Goal: Task Accomplishment & Management: Complete application form

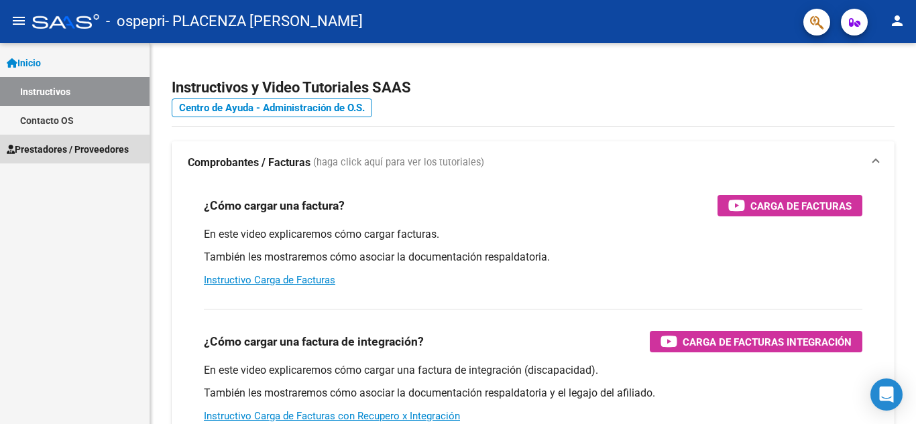
click at [68, 144] on span "Prestadores / Proveedores" at bounding box center [68, 149] width 122 height 15
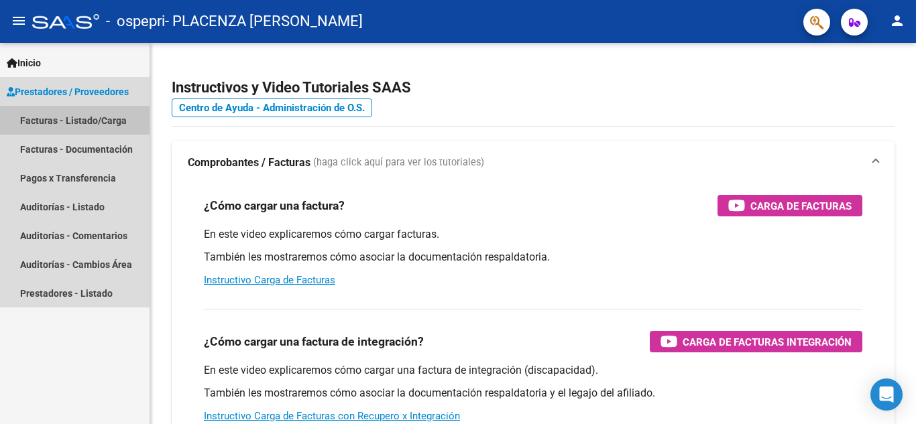
click at [91, 123] on link "Facturas - Listado/Carga" at bounding box center [74, 120] width 149 height 29
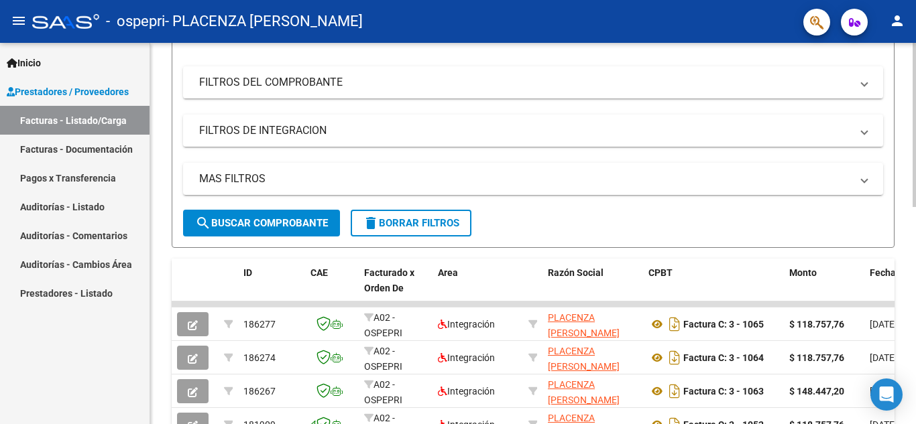
scroll to position [420, 0]
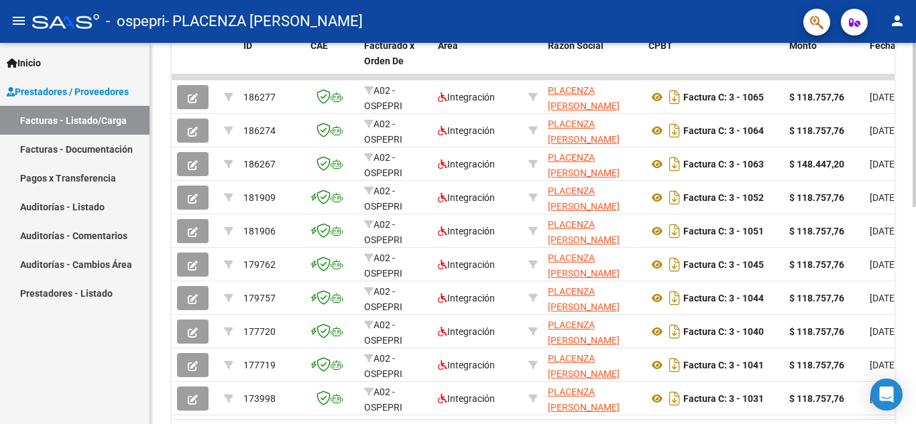
click at [905, 326] on div at bounding box center [913, 310] width 3 height 164
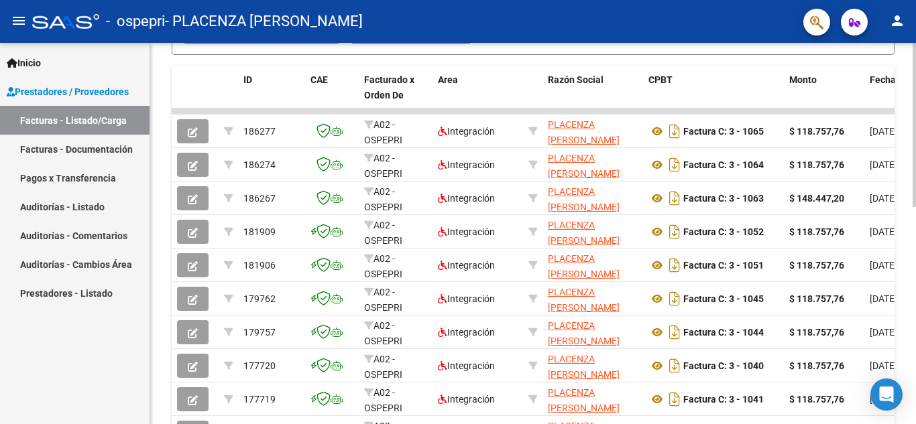
scroll to position [384, 0]
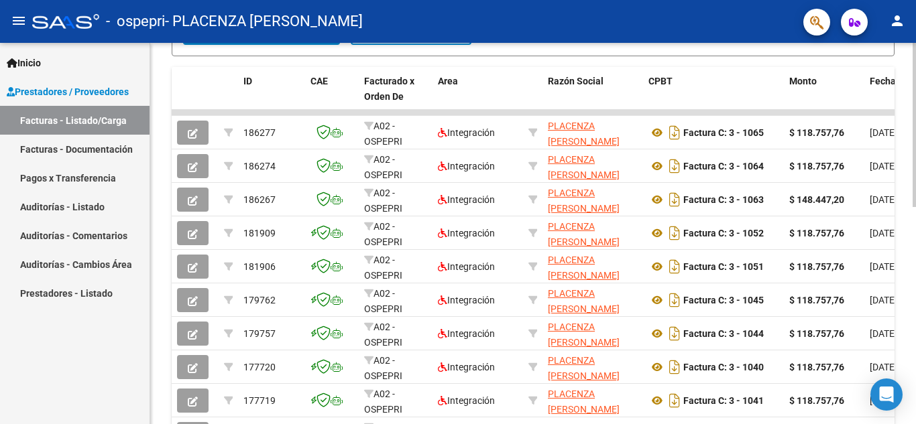
click at [905, 302] on div at bounding box center [913, 294] width 3 height 164
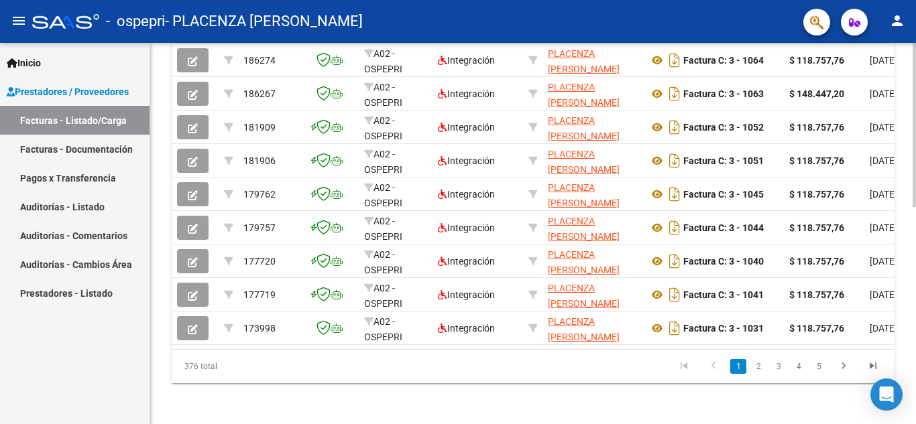
scroll to position [497, 0]
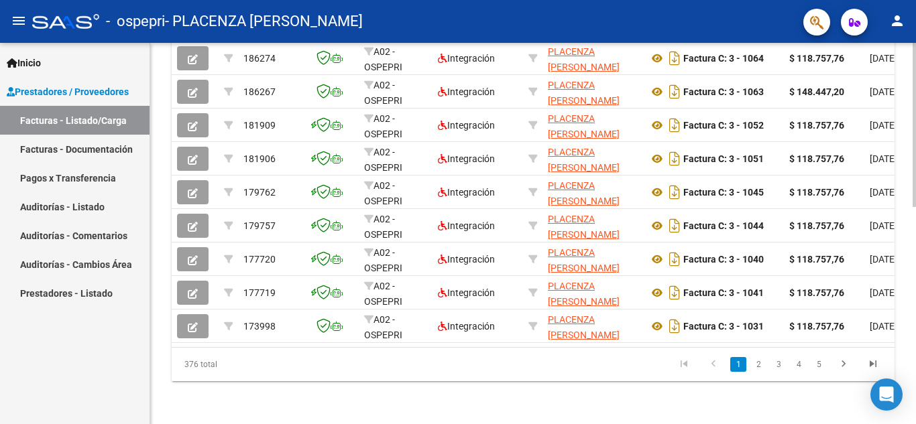
click at [905, 284] on div at bounding box center [913, 342] width 3 height 164
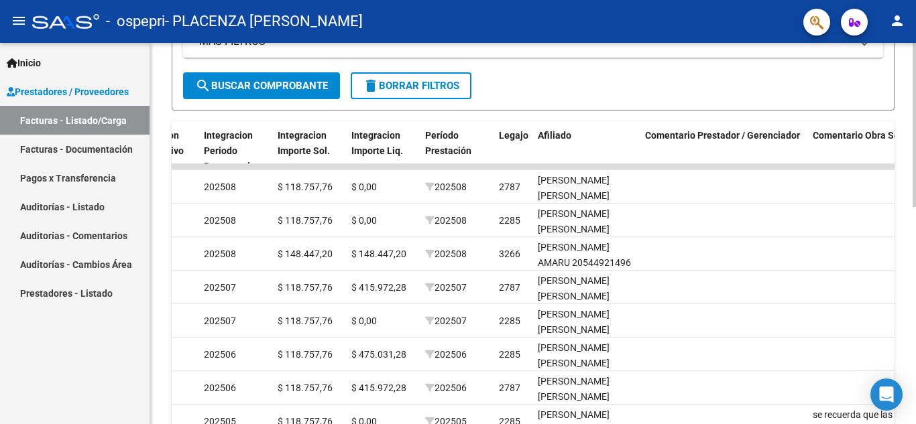
scroll to position [312, 0]
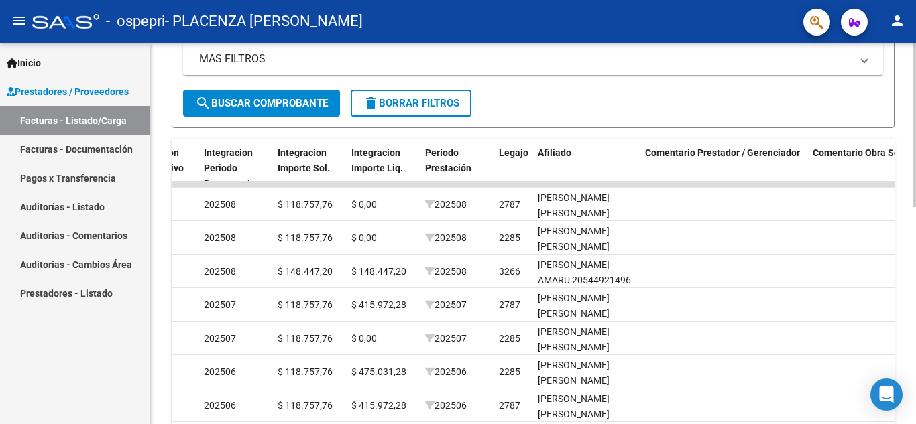
click at [905, 225] on div at bounding box center [913, 262] width 3 height 164
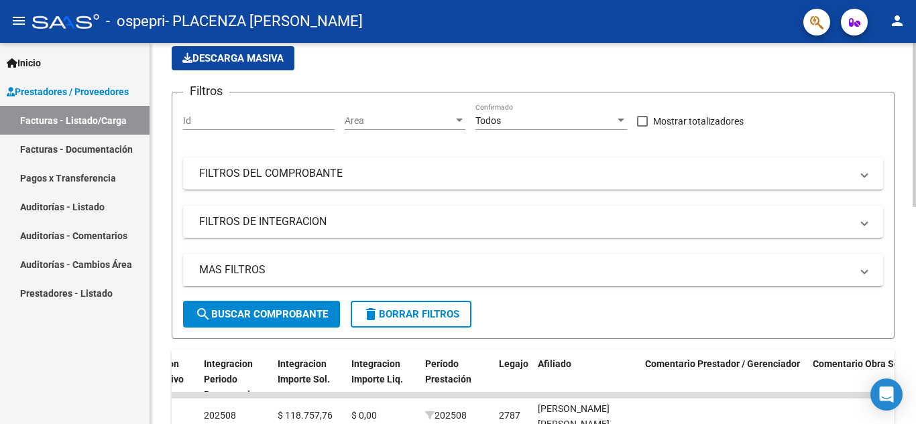
scroll to position [0, 0]
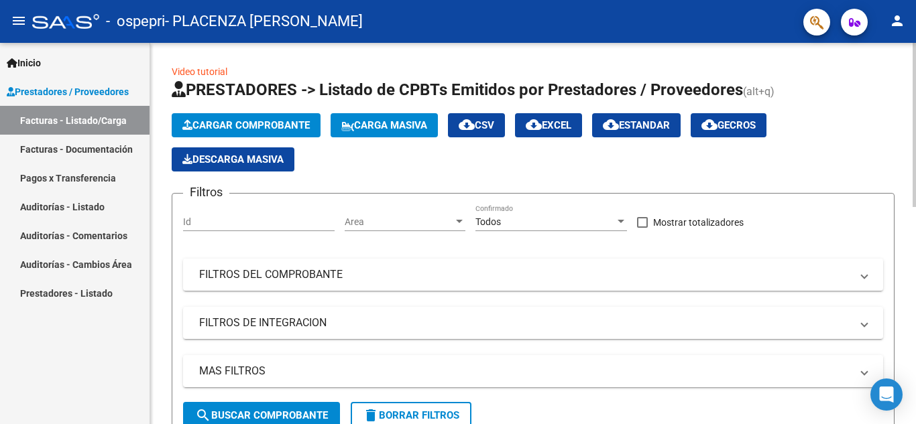
click at [905, 50] on div at bounding box center [913, 125] width 3 height 164
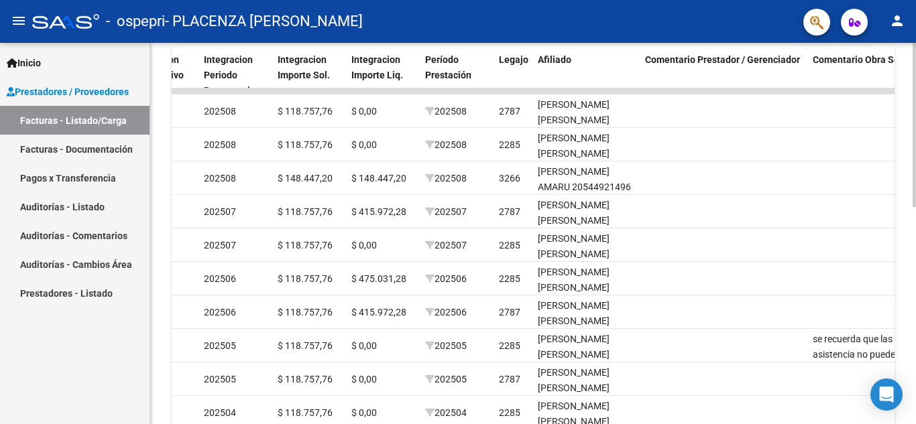
scroll to position [432, 0]
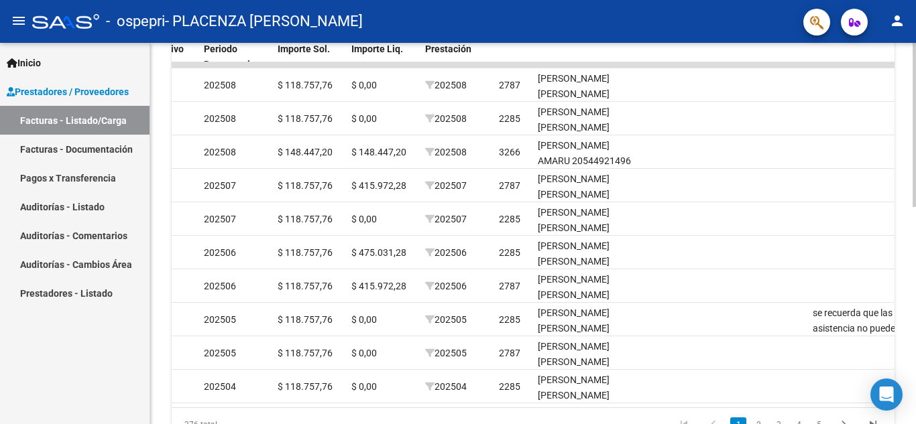
click at [905, 338] on div at bounding box center [913, 315] width 3 height 164
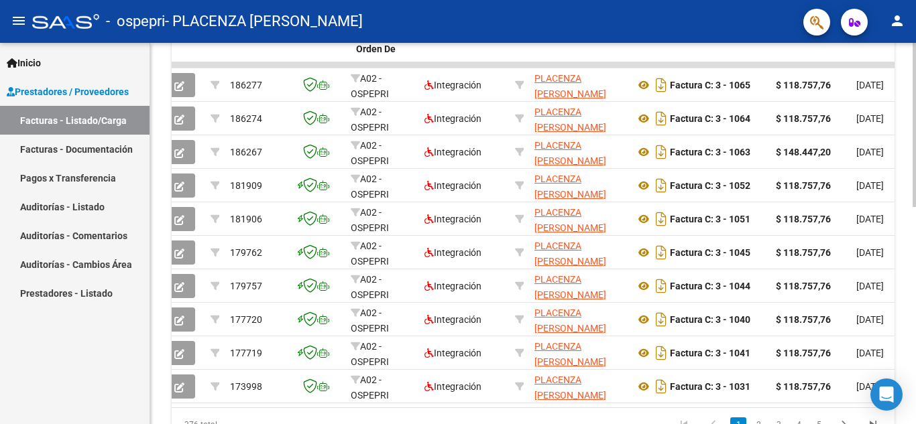
scroll to position [0, 0]
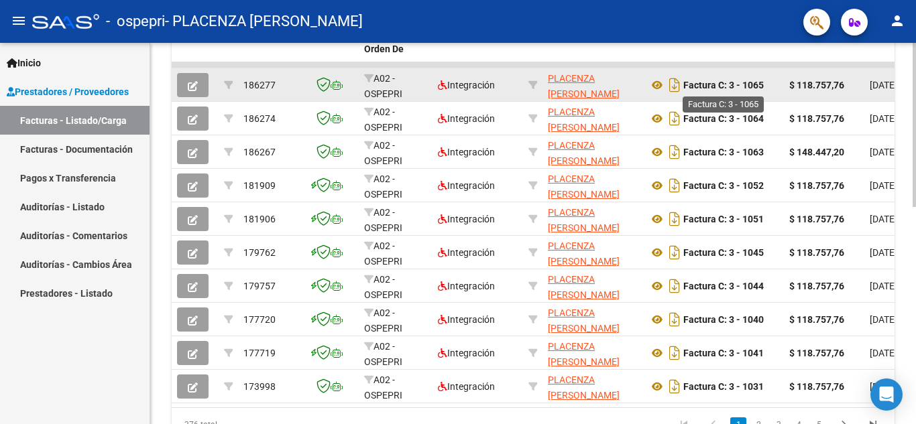
click at [707, 81] on strong "Factura C: 3 - 1065" at bounding box center [723, 85] width 80 height 11
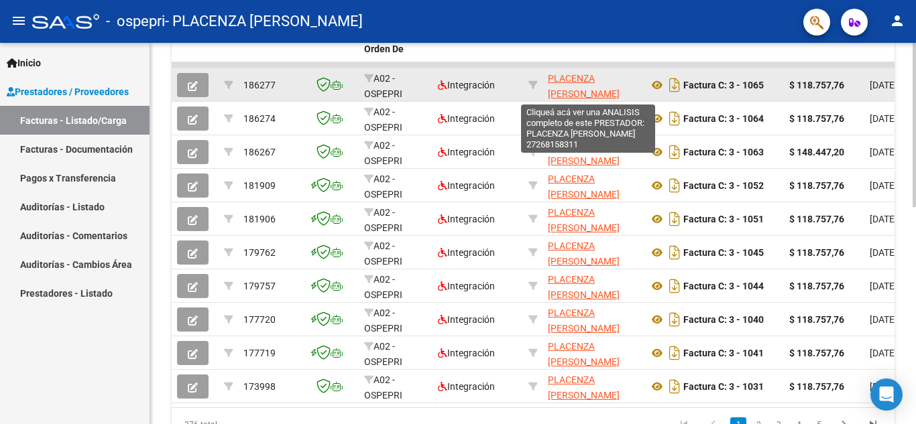
click at [571, 76] on span "PLACENZA [PERSON_NAME]" at bounding box center [584, 86] width 72 height 26
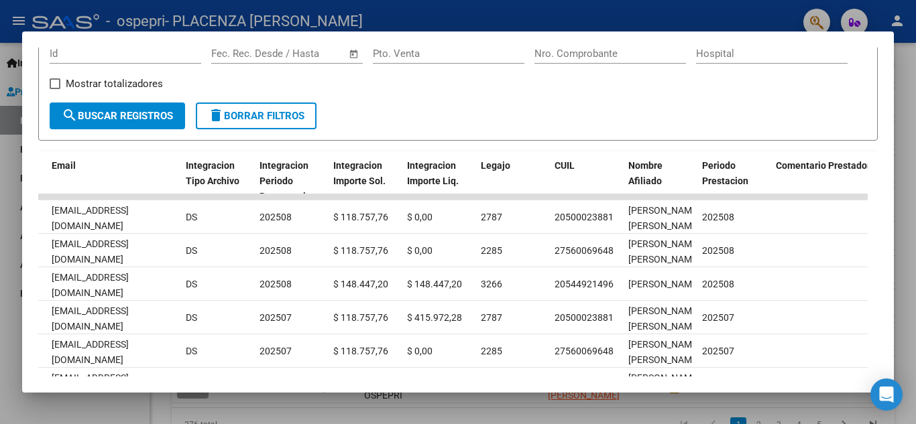
scroll to position [27, 0]
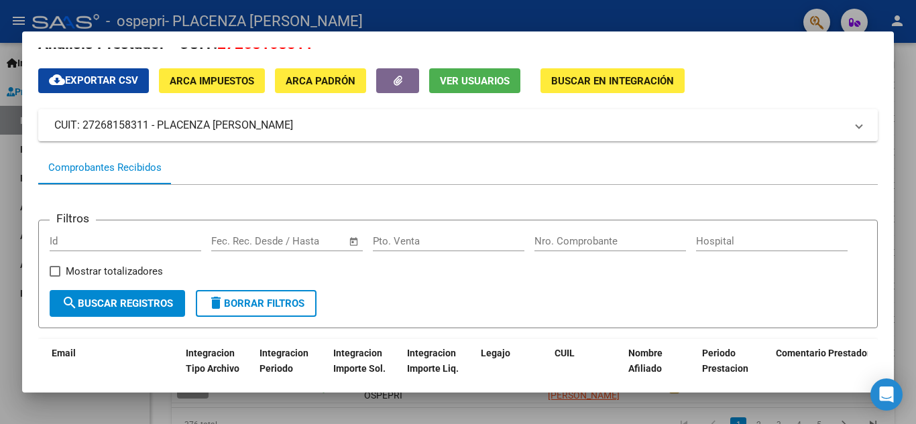
click at [534, 21] on div at bounding box center [458, 212] width 916 height 424
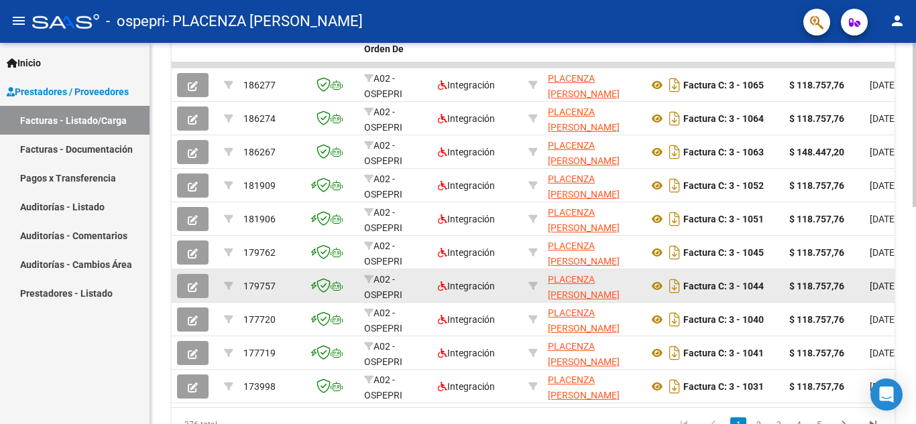
click at [649, 296] on div "Factura C: 3 - 1044" at bounding box center [713, 285] width 130 height 21
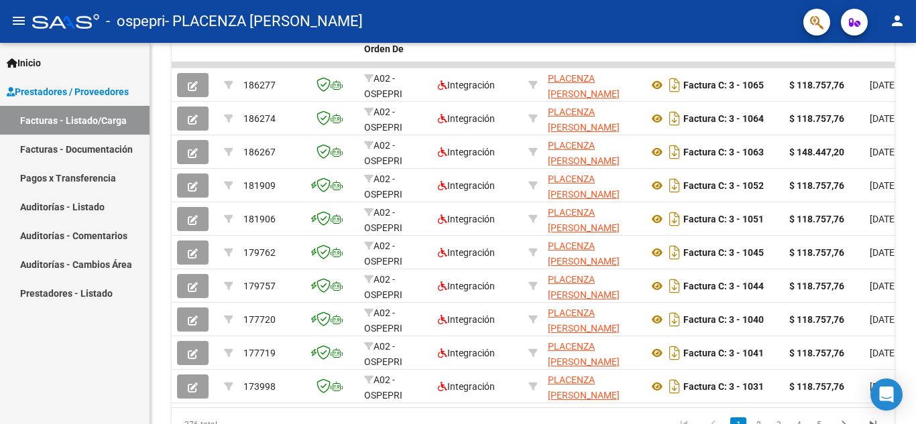
click at [115, 123] on link "Facturas - Listado/Carga" at bounding box center [74, 120] width 149 height 29
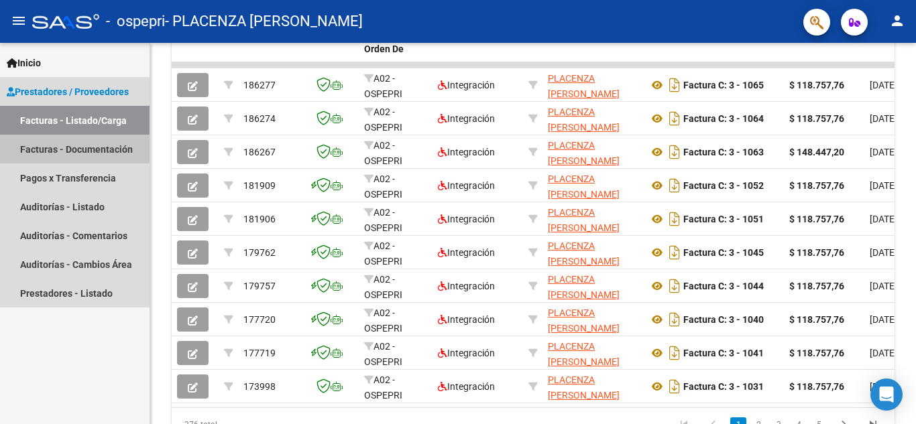
click at [105, 147] on link "Facturas - Documentación" at bounding box center [74, 149] width 149 height 29
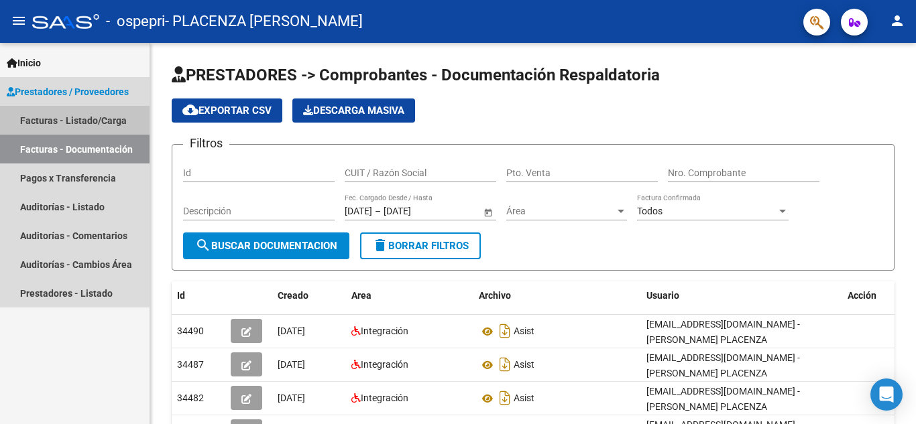
click at [112, 123] on link "Facturas - Listado/Carga" at bounding box center [74, 120] width 149 height 29
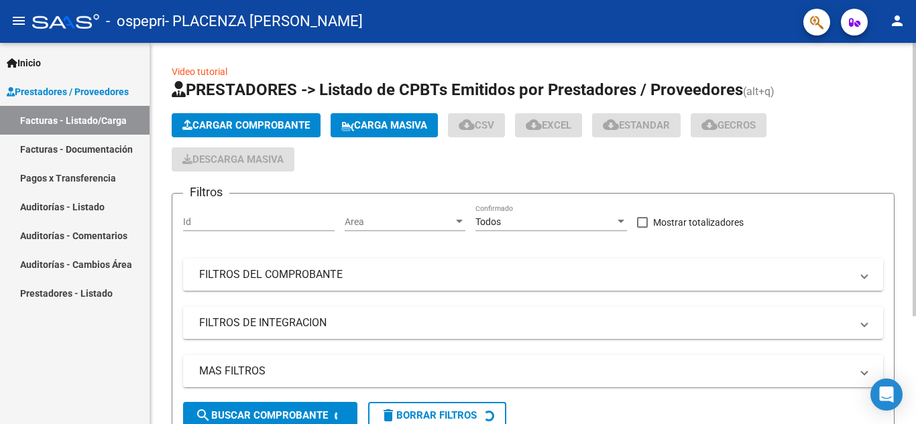
click at [279, 123] on span "Cargar Comprobante" at bounding box center [245, 125] width 127 height 12
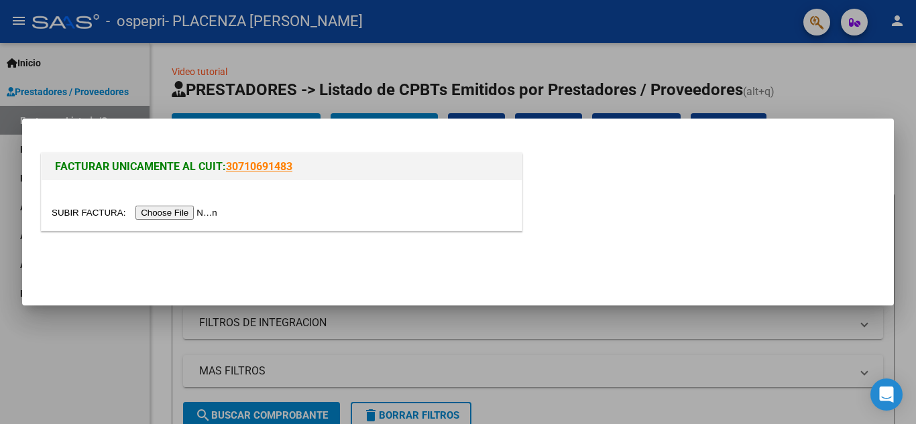
click at [155, 212] on input "file" at bounding box center [137, 213] width 170 height 14
click at [155, 214] on input "file" at bounding box center [137, 213] width 170 height 14
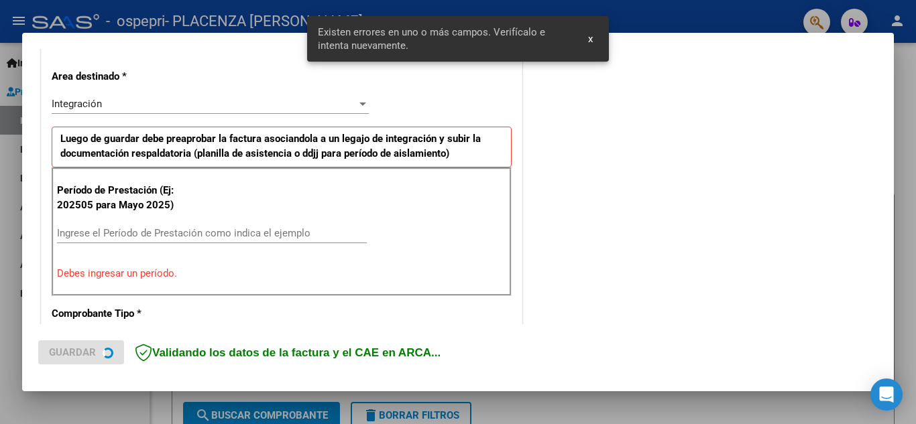
scroll to position [304, 0]
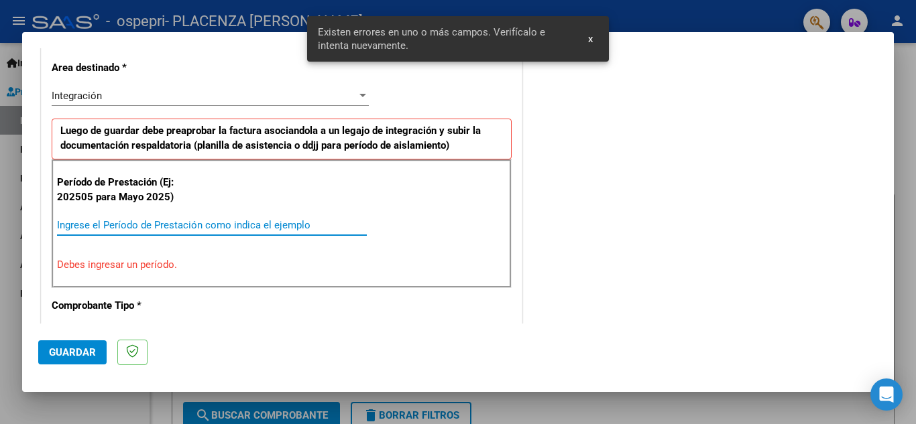
click at [141, 223] on input "Ingrese el Período de Prestación como indica el ejemplo" at bounding box center [212, 225] width 310 height 12
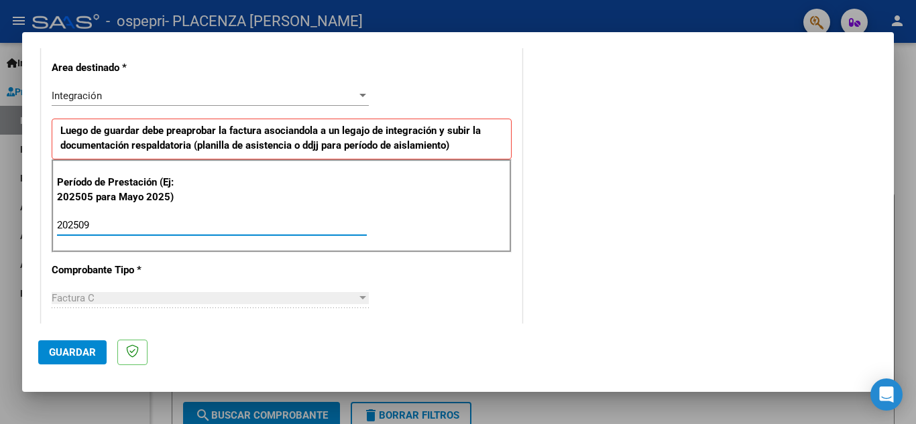
type input "202509"
click at [292, 249] on div "Período de Prestación (Ej: 202505 para Mayo 2025) 202509 Ingrese el Período de …" at bounding box center [282, 207] width 460 height 94
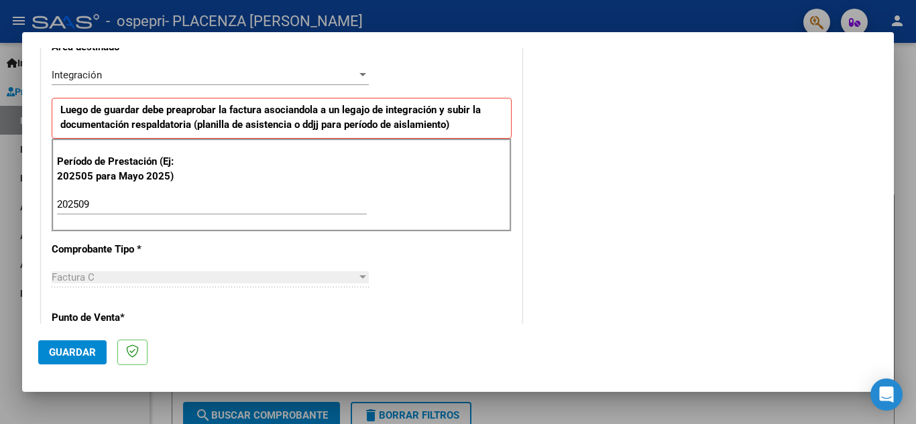
scroll to position [794, 0]
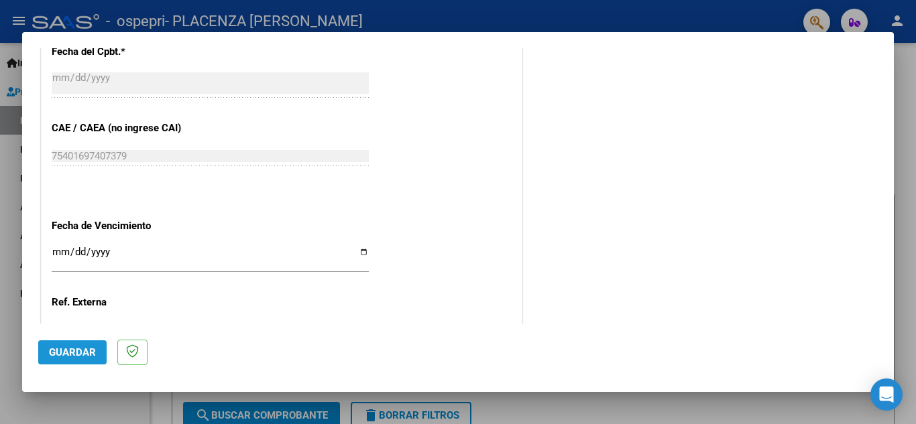
click at [80, 349] on span "Guardar" at bounding box center [72, 353] width 47 height 12
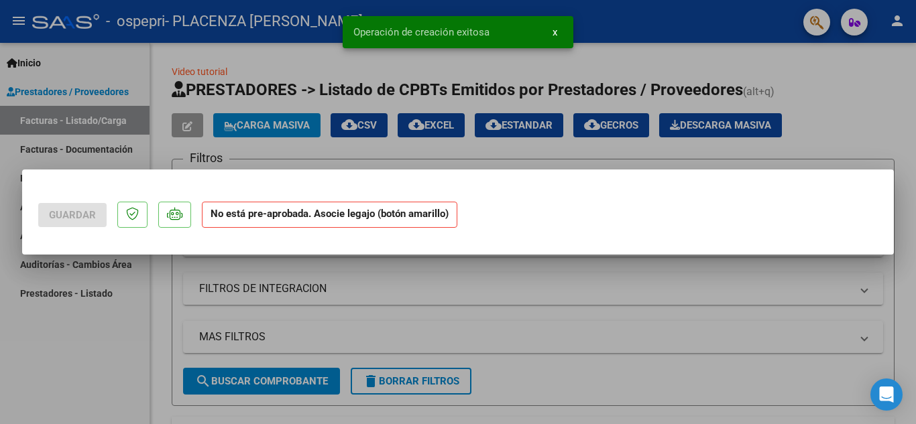
scroll to position [0, 0]
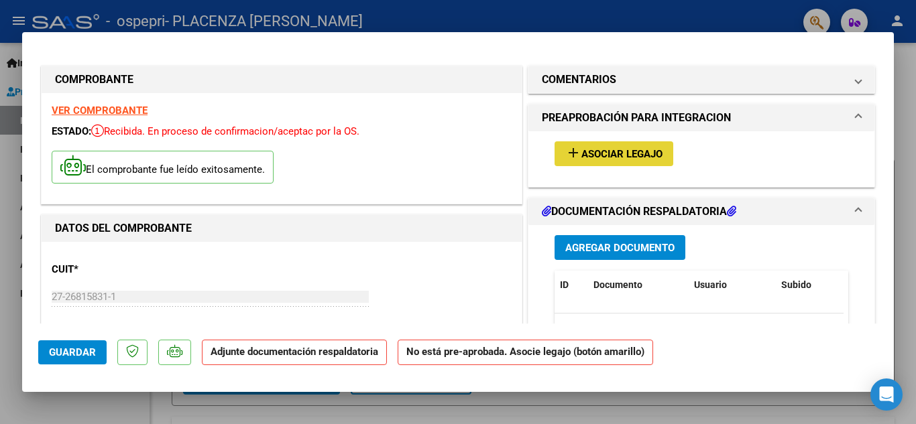
click at [615, 161] on button "add Asociar Legajo" at bounding box center [613, 153] width 119 height 25
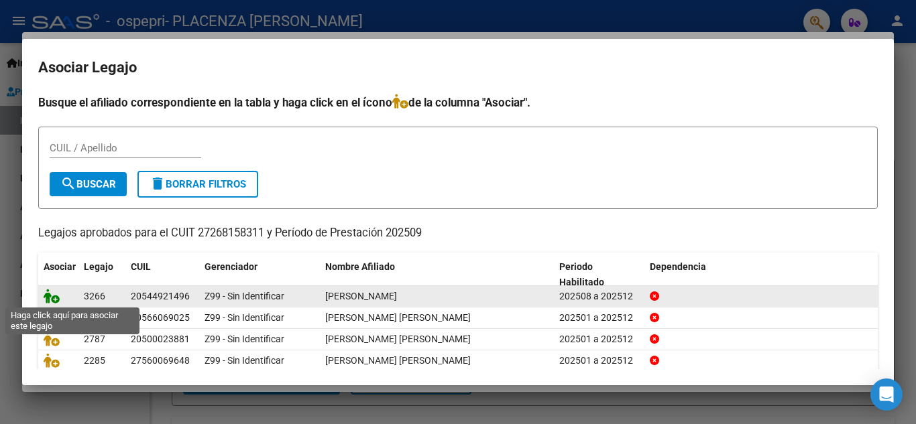
click at [51, 296] on icon at bounding box center [52, 296] width 16 height 15
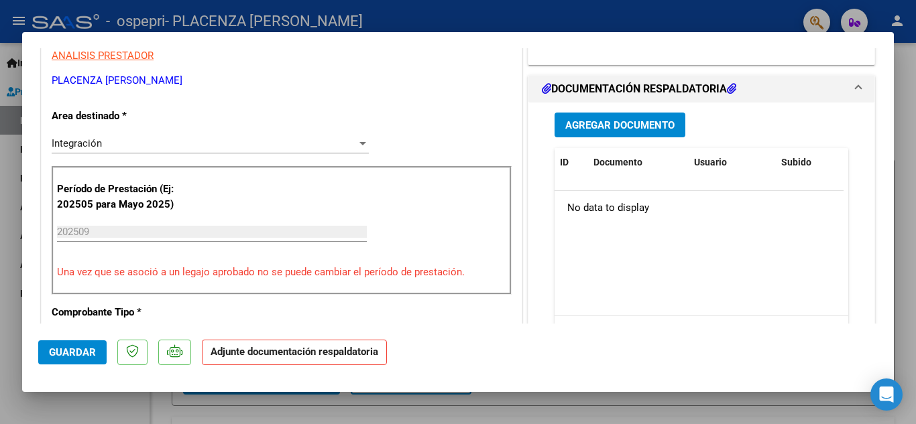
scroll to position [310, 0]
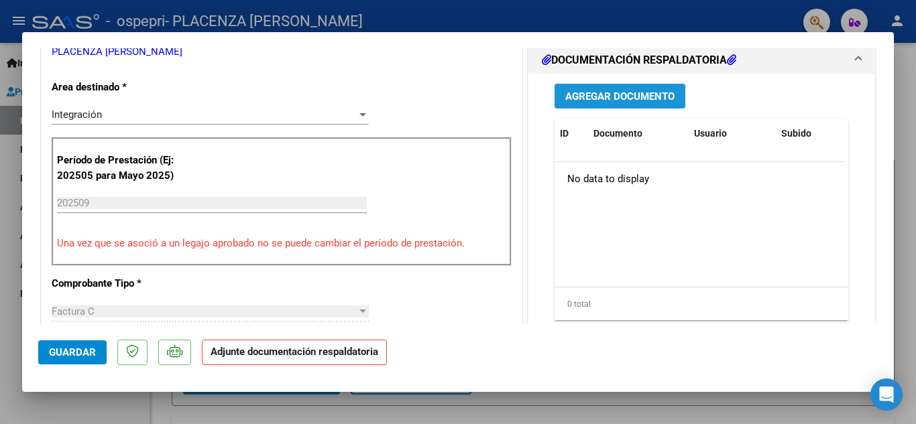
click at [604, 96] on span "Agregar Documento" at bounding box center [619, 96] width 109 height 12
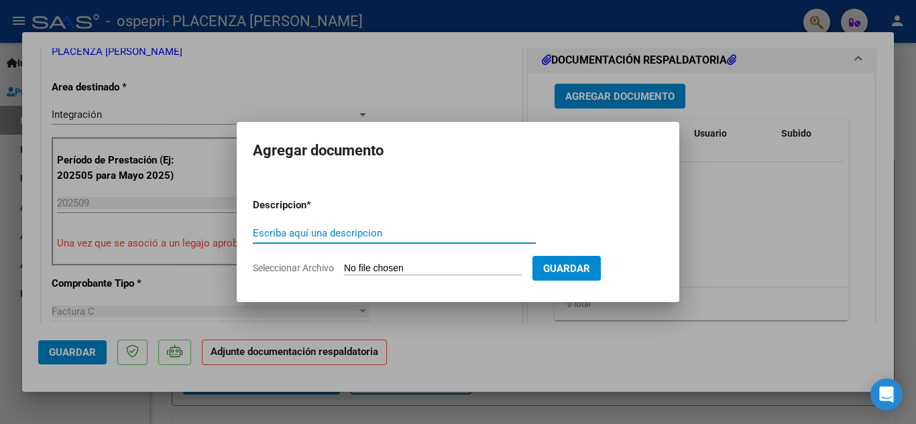
click at [304, 235] on input "Escriba aquí una descripcion" at bounding box center [394, 233] width 283 height 12
type input "Planilla asistencia Amaru"
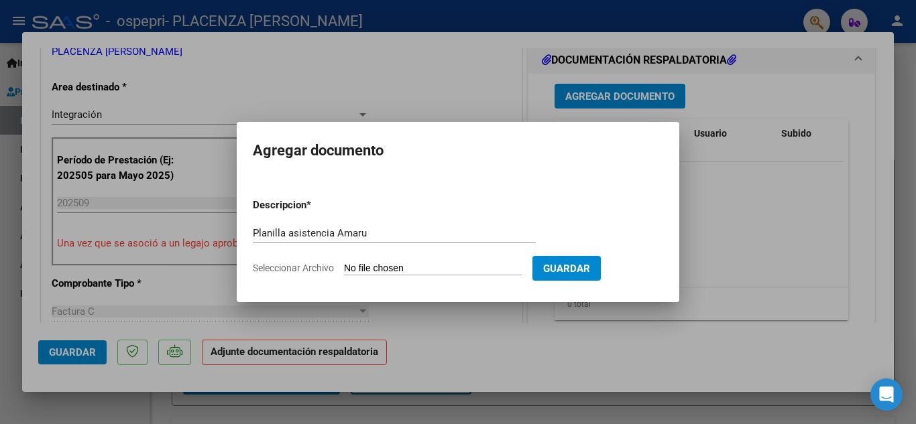
click at [379, 272] on input "Seleccionar Archivo" at bounding box center [433, 269] width 178 height 13
type input "C:\fakepath\asist Amaru septiembre 2025.pdf"
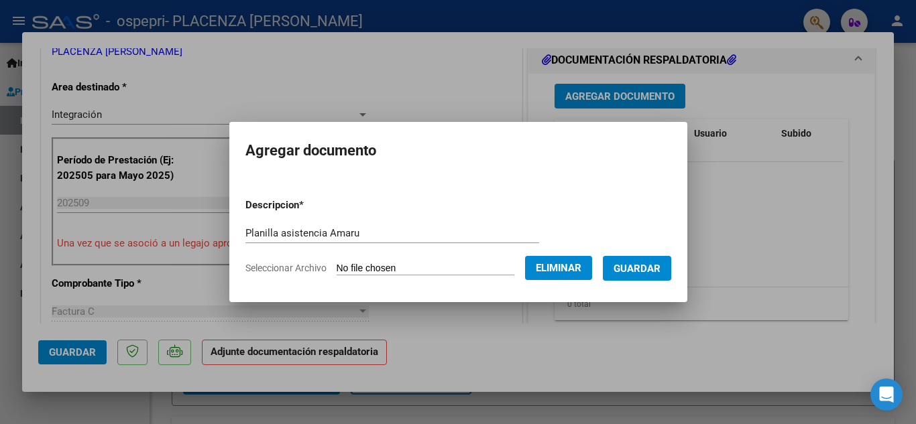
drag, startPoint x: 379, startPoint y: 272, endPoint x: 607, endPoint y: 258, distance: 228.3
click at [607, 258] on div "COMPROBANTE VER COMPROBANTE ESTADO: Recibida. En proceso de confirmacion/acepta…" at bounding box center [458, 212] width 916 height 424
click at [731, 205] on div at bounding box center [458, 212] width 916 height 424
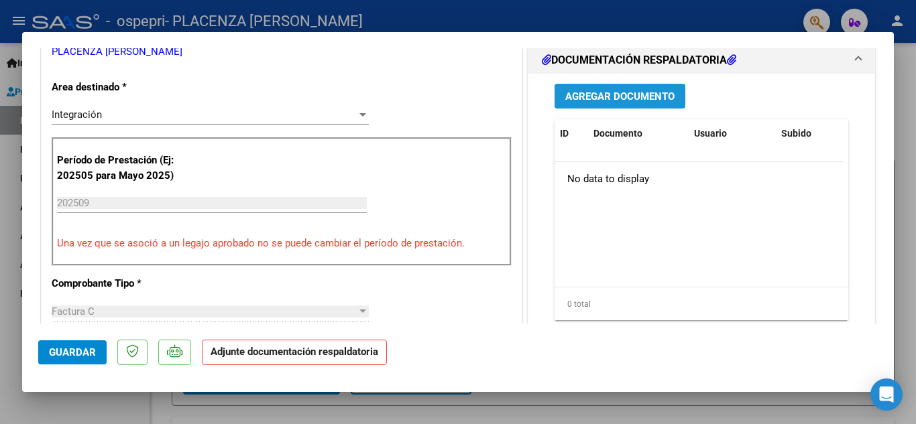
click at [621, 99] on span "Agregar Documento" at bounding box center [619, 96] width 109 height 12
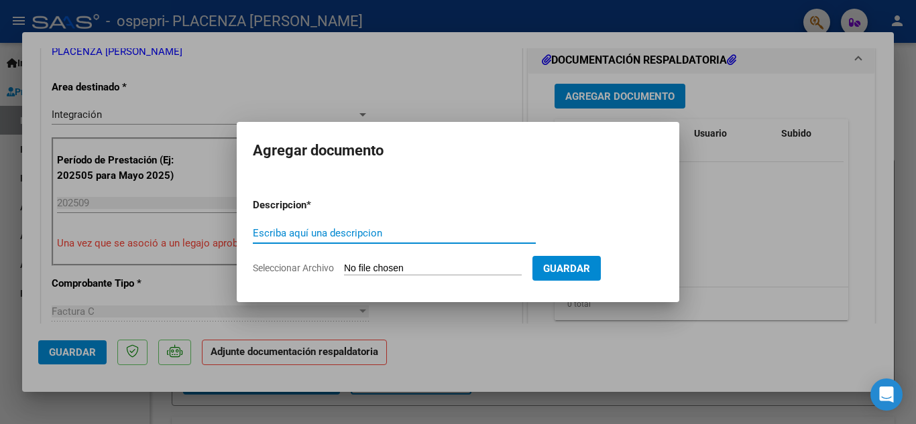
click at [345, 236] on input "Escriba aquí una descripcion" at bounding box center [394, 233] width 283 height 12
type input "Planilla Asistencia"
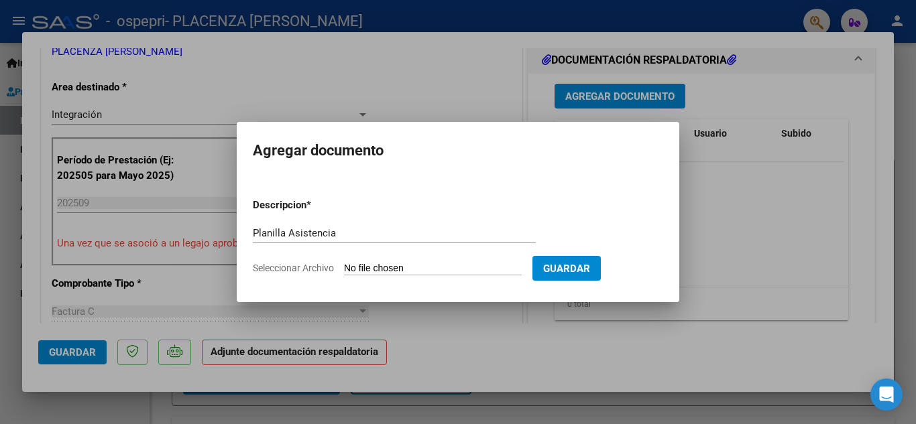
click at [378, 270] on input "Seleccionar Archivo" at bounding box center [433, 269] width 178 height 13
type input "C:\fakepath\asist Amaru septiembre 2025.pdf"
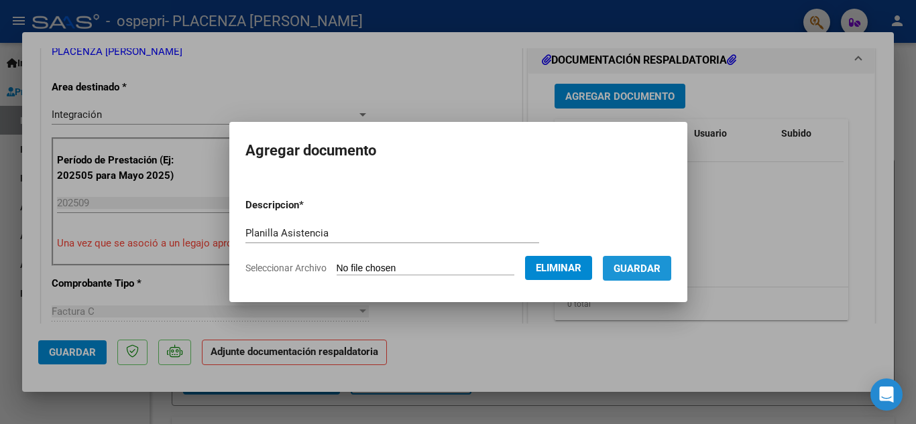
click at [641, 263] on span "Guardar" at bounding box center [636, 269] width 47 height 12
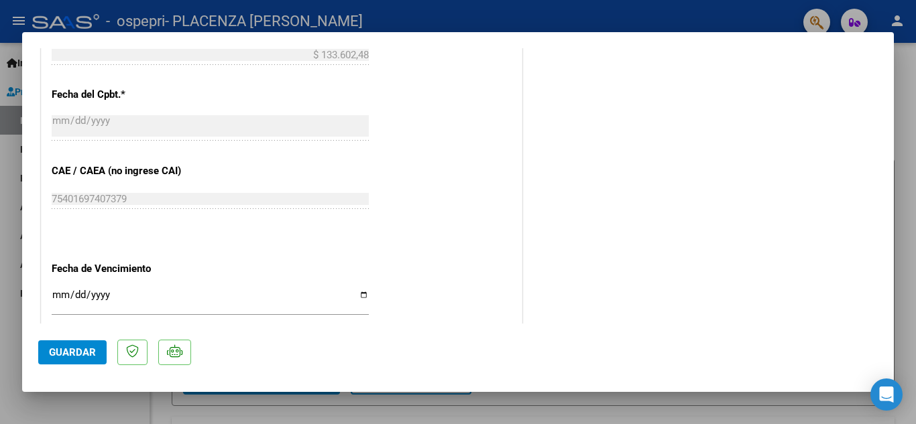
scroll to position [774, 0]
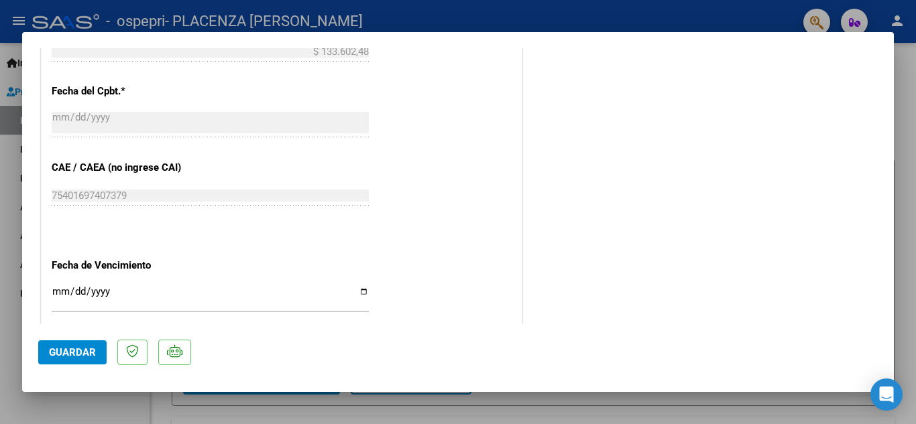
click at [68, 351] on span "Guardar" at bounding box center [72, 353] width 47 height 12
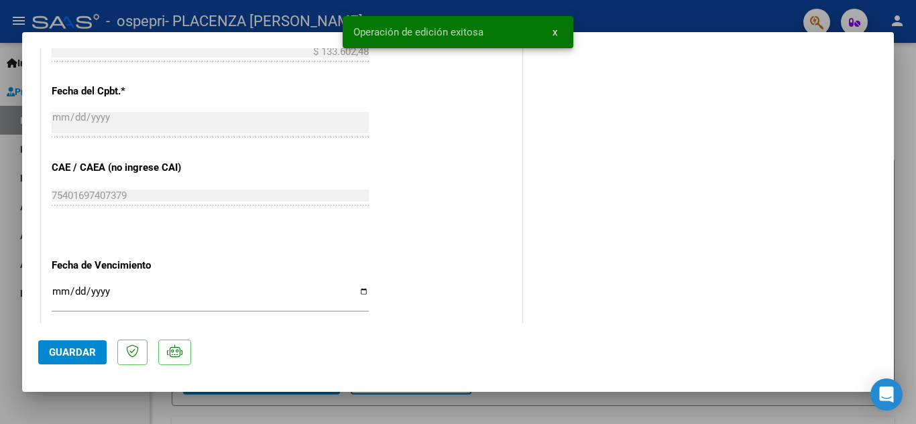
click at [905, 123] on div at bounding box center [458, 212] width 916 height 424
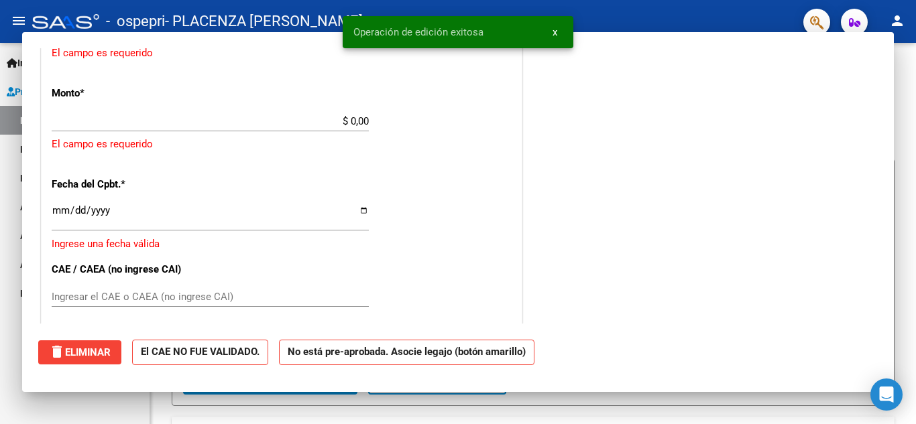
scroll to position [0, 0]
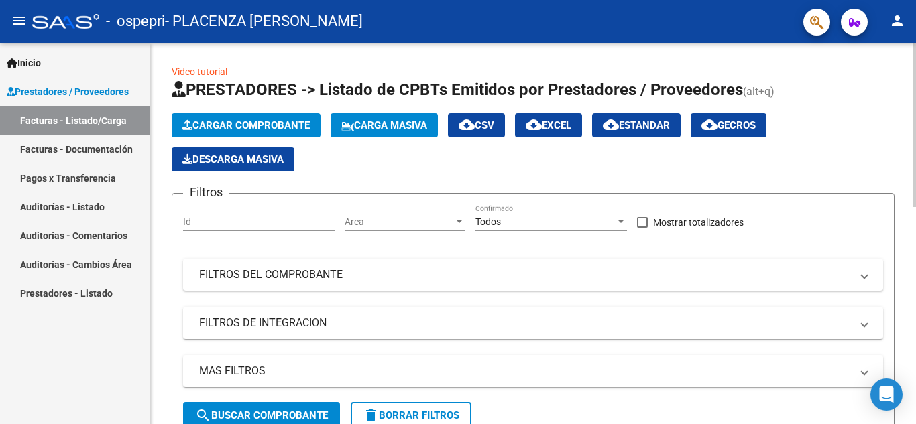
drag, startPoint x: 910, startPoint y: 168, endPoint x: 912, endPoint y: 196, distance: 28.9
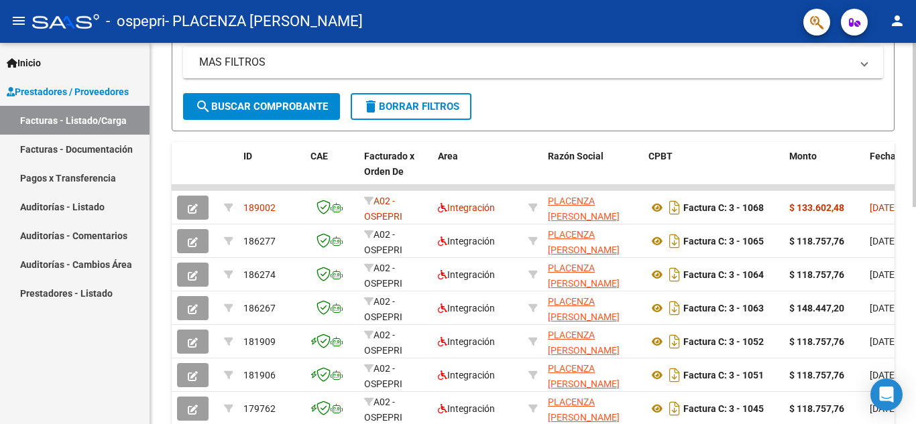
scroll to position [328, 0]
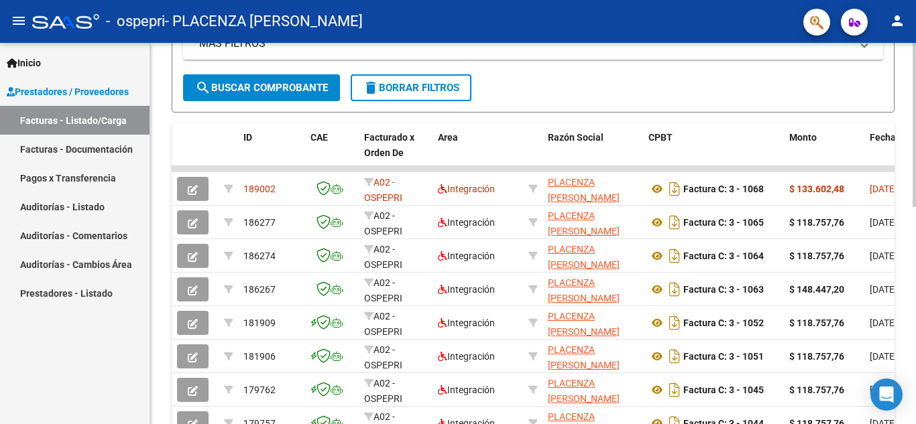
click at [905, 316] on div at bounding box center [913, 270] width 3 height 164
click at [708, 153] on datatable-header-cell "CPBT" at bounding box center [713, 152] width 141 height 59
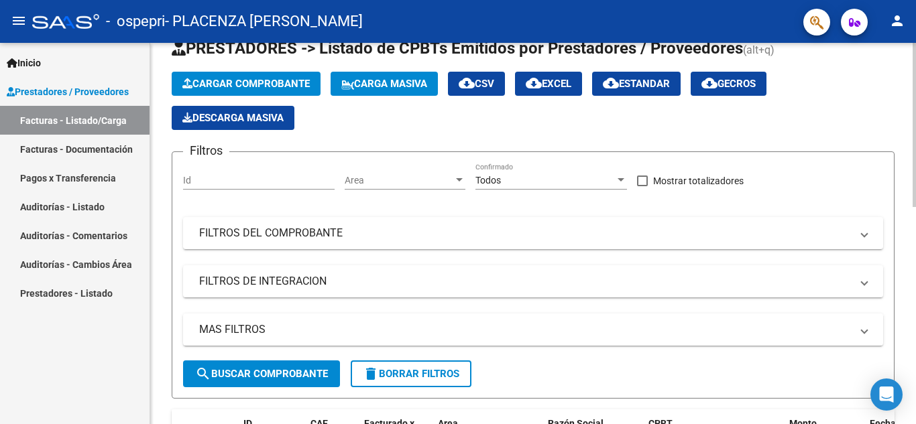
scroll to position [3, 0]
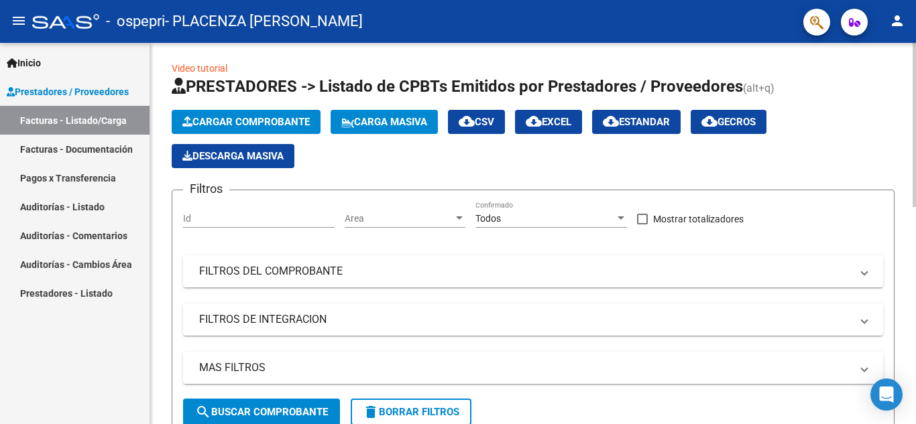
click at [905, 88] on div at bounding box center [913, 126] width 3 height 164
click at [234, 117] on span "Cargar Comprobante" at bounding box center [245, 122] width 127 height 12
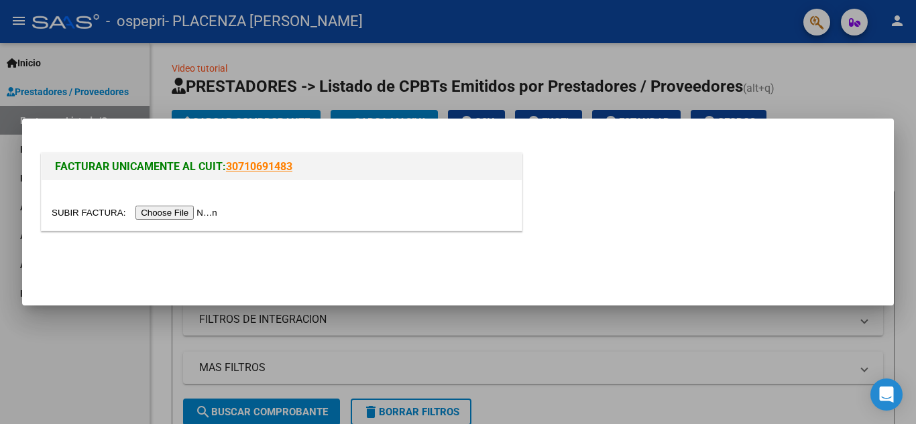
click at [159, 209] on input "file" at bounding box center [137, 213] width 170 height 14
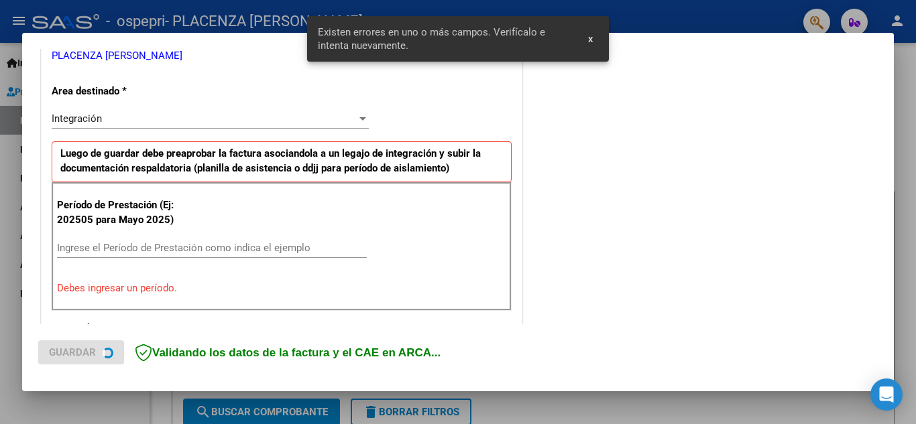
scroll to position [304, 0]
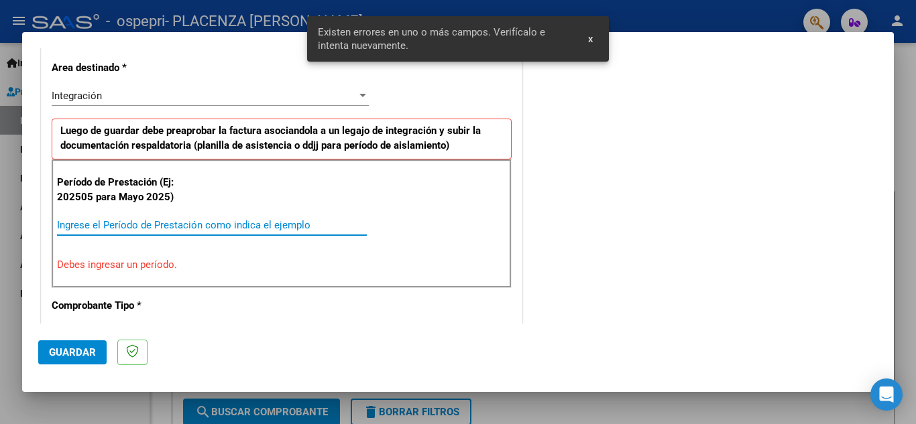
click at [100, 222] on input "Ingrese el Período de Prestación como indica el ejemplo" at bounding box center [212, 225] width 310 height 12
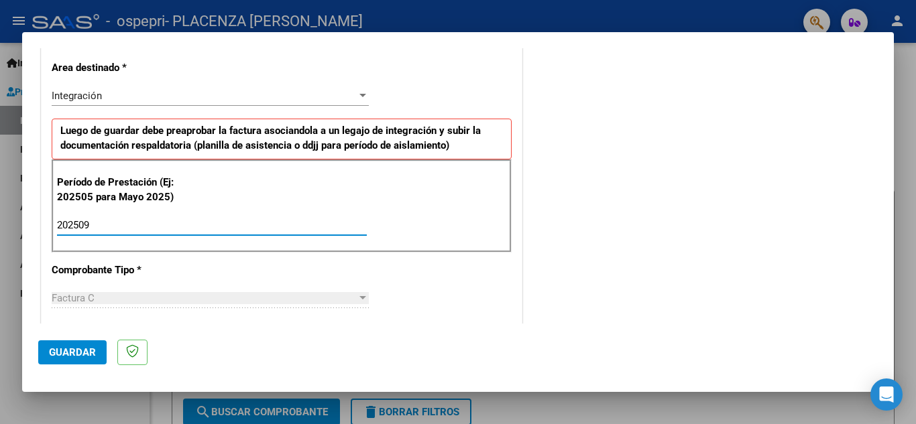
type input "202509"
click at [385, 281] on div "CUIT * 27-26815831-1 Ingresar CUIT ANALISIS PRESTADOR [PERSON_NAME] [PERSON_NAM…" at bounding box center [282, 416] width 480 height 1009
click at [536, 202] on div "COMENTARIOS Comentarios del Prestador / Gerenciador:" at bounding box center [701, 341] width 353 height 1165
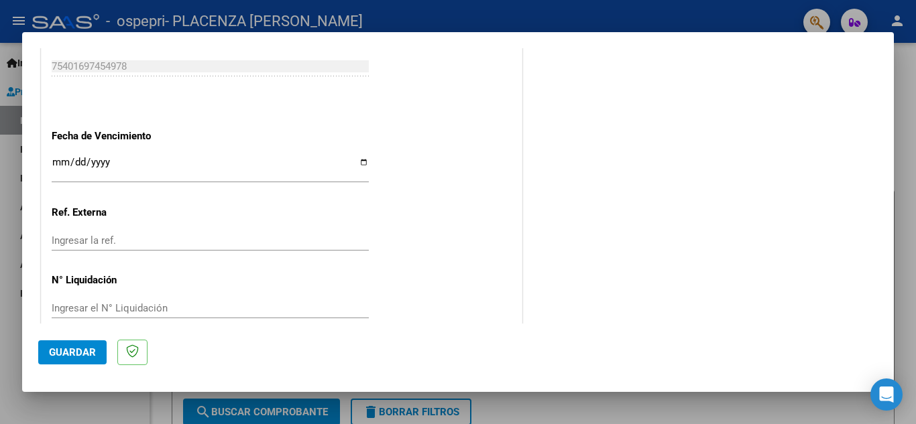
scroll to position [904, 0]
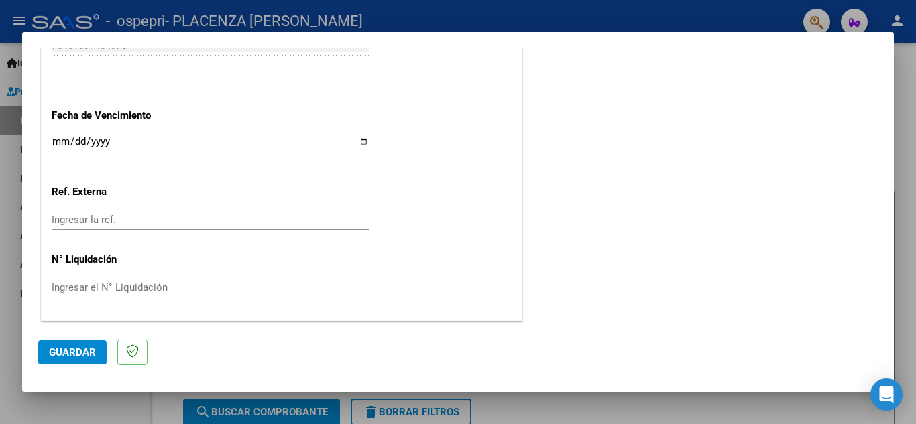
click at [75, 348] on span "Guardar" at bounding box center [72, 353] width 47 height 12
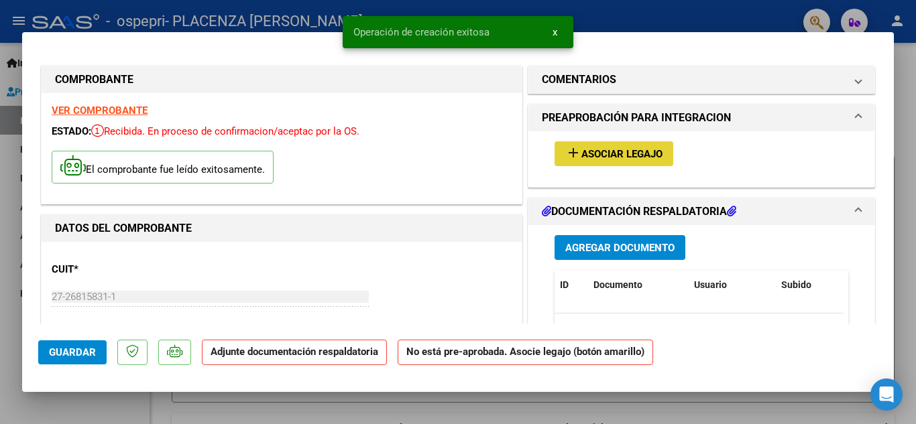
click at [625, 146] on button "add Asociar Legajo" at bounding box center [613, 153] width 119 height 25
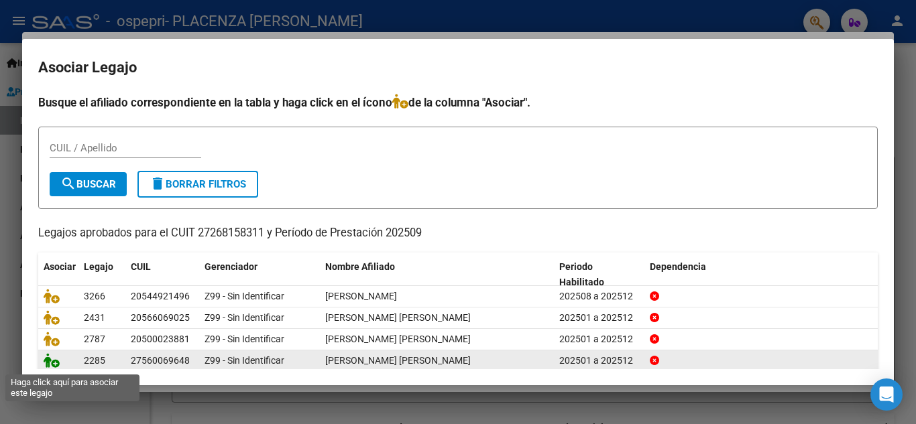
click at [49, 359] on icon at bounding box center [52, 360] width 16 height 15
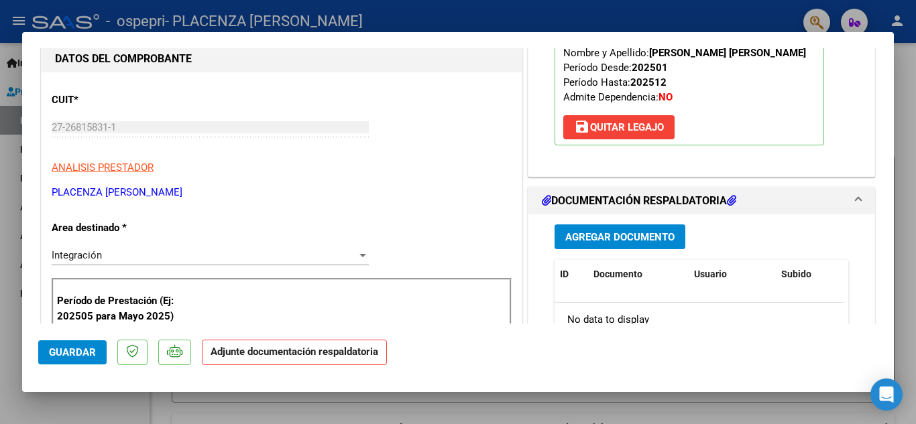
scroll to position [240, 0]
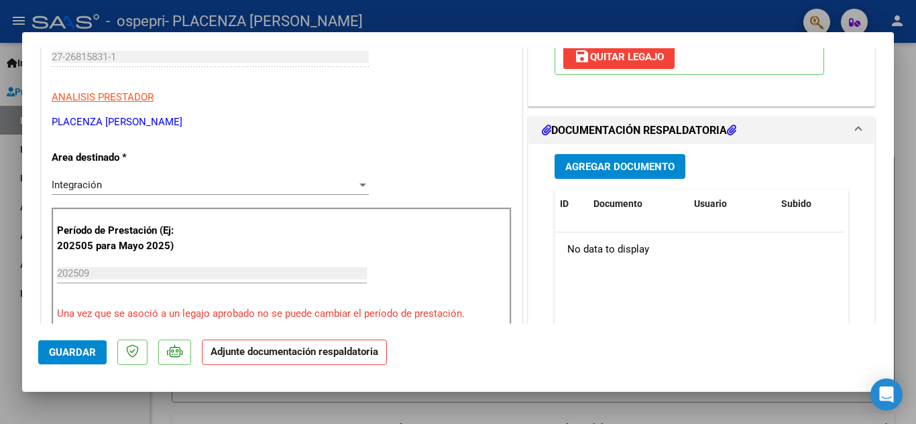
click at [306, 349] on strong "Adjunte documentación respaldatoria" at bounding box center [294, 352] width 168 height 12
click at [605, 170] on span "Agregar Documento" at bounding box center [619, 167] width 109 height 12
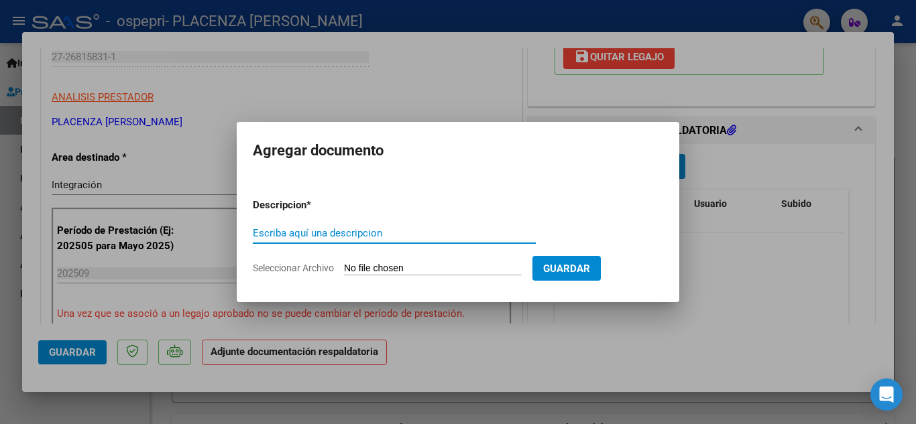
click at [344, 233] on input "Escriba aquí una descripcion" at bounding box center [394, 233] width 283 height 12
type input "Planilla asistencia [PERSON_NAME]"
click at [378, 267] on input "Seleccionar Archivo" at bounding box center [433, 269] width 178 height 13
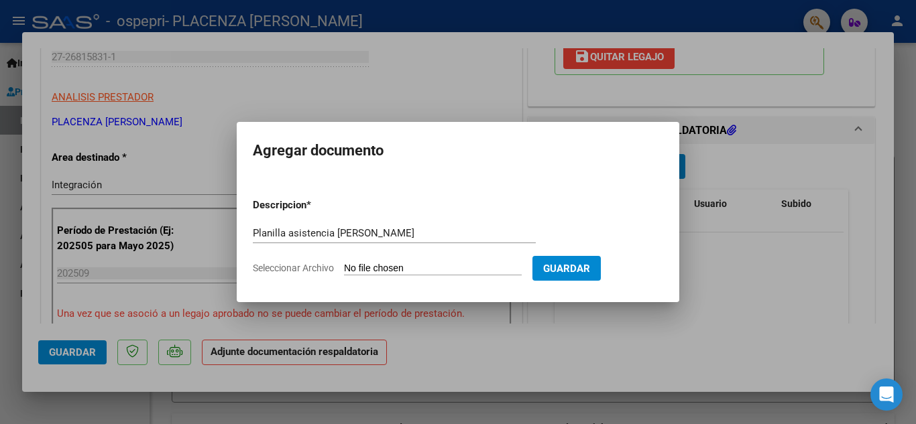
type input "C:\fakepath\planilla asistencia [PERSON_NAME] [DATE].pdf"
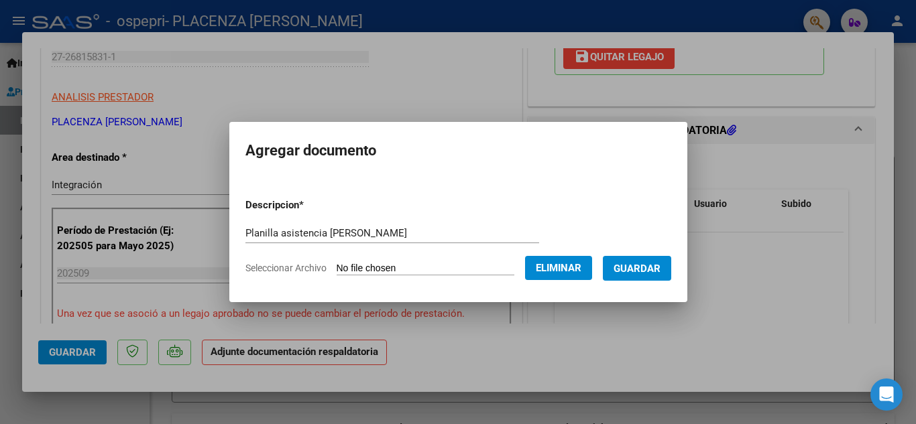
click at [625, 275] on button "Guardar" at bounding box center [637, 268] width 68 height 25
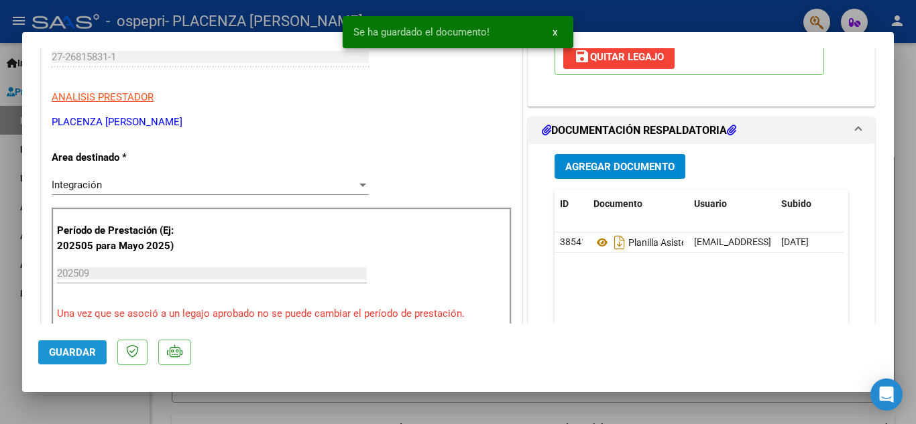
click at [56, 351] on span "Guardar" at bounding box center [72, 353] width 47 height 12
click at [901, 56] on div at bounding box center [458, 212] width 916 height 424
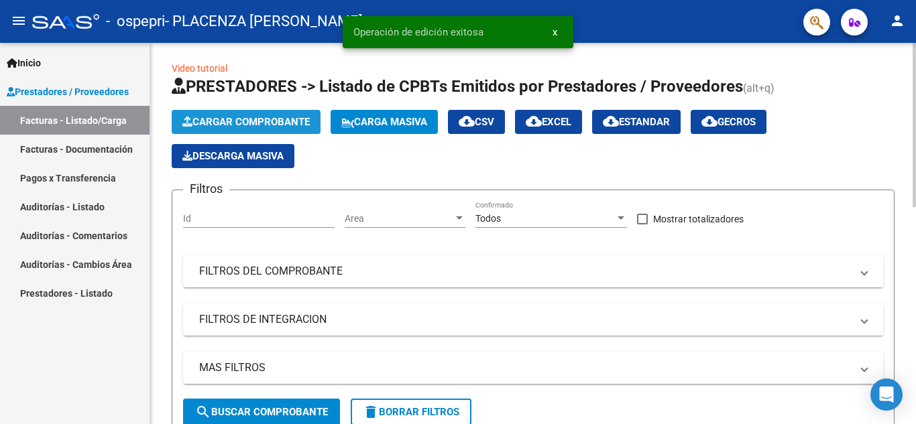
click at [250, 117] on span "Cargar Comprobante" at bounding box center [245, 122] width 127 height 12
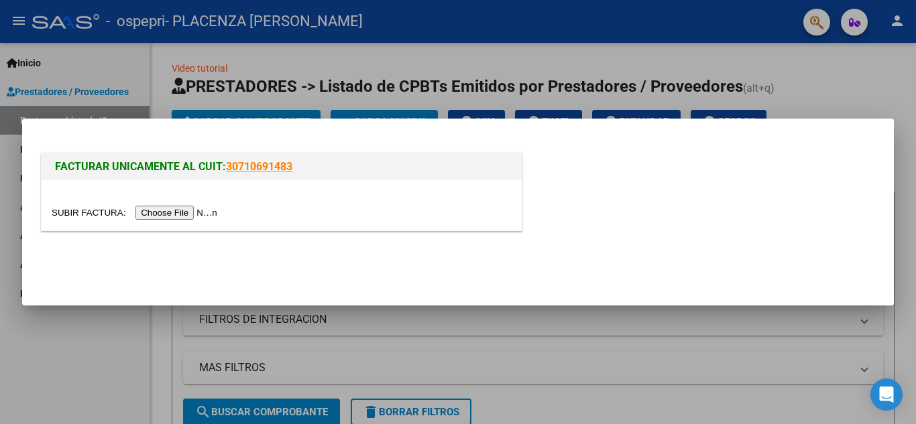
click at [150, 215] on input "file" at bounding box center [137, 213] width 170 height 14
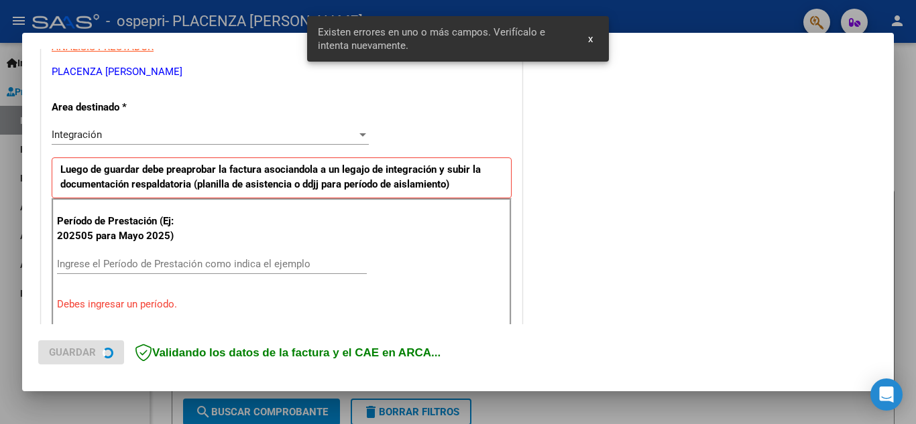
scroll to position [304, 0]
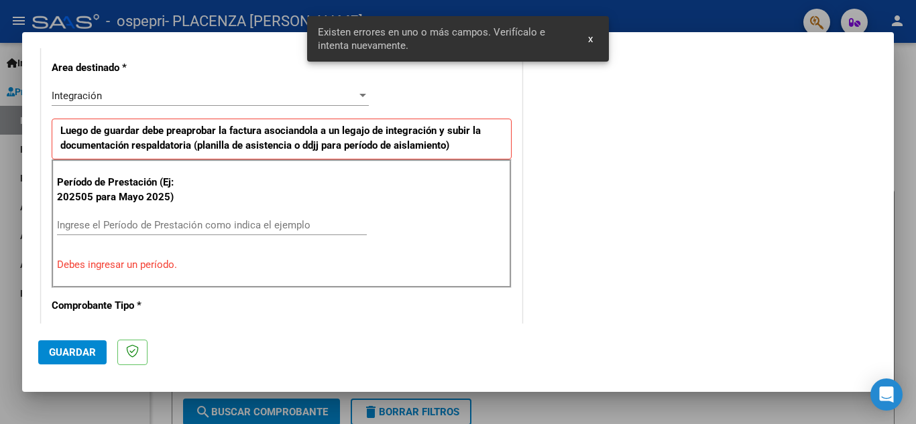
click at [201, 219] on input "Ingrese el Período de Prestación como indica el ejemplo" at bounding box center [212, 225] width 310 height 12
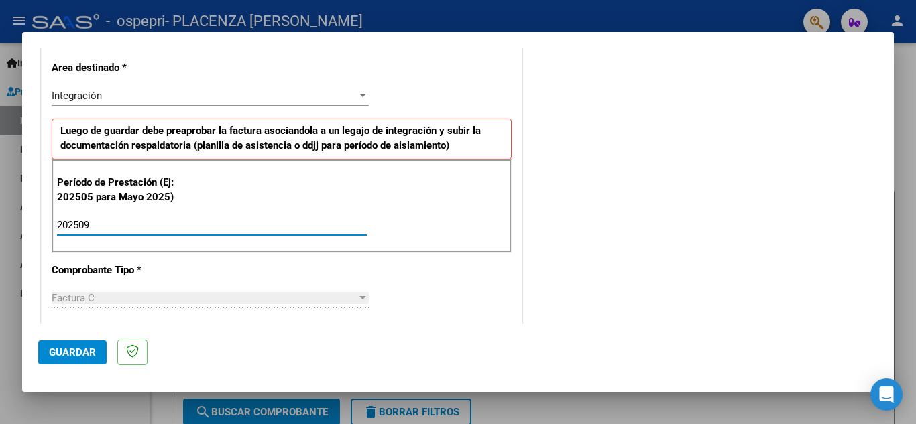
type input "202509"
click at [70, 348] on span "Guardar" at bounding box center [72, 353] width 47 height 12
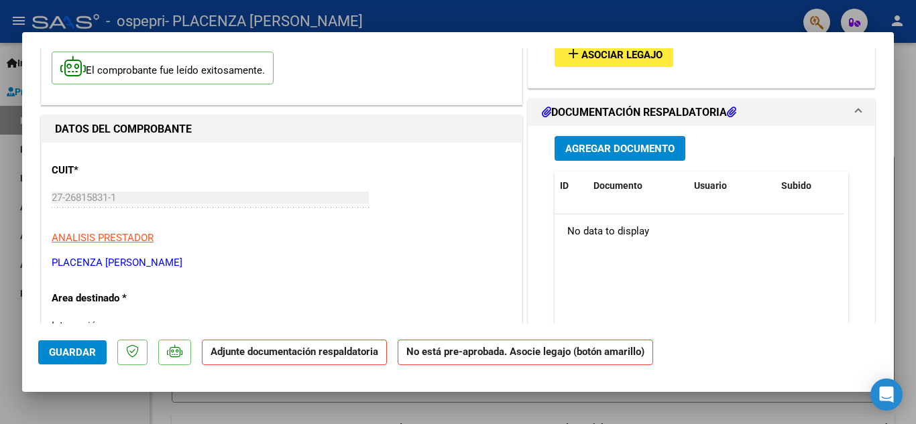
scroll to position [0, 0]
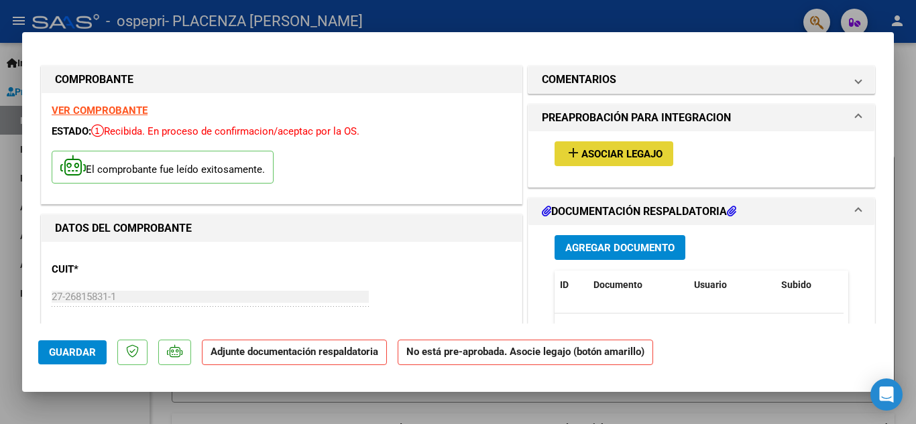
click at [602, 151] on span "Asociar Legajo" at bounding box center [621, 154] width 81 height 12
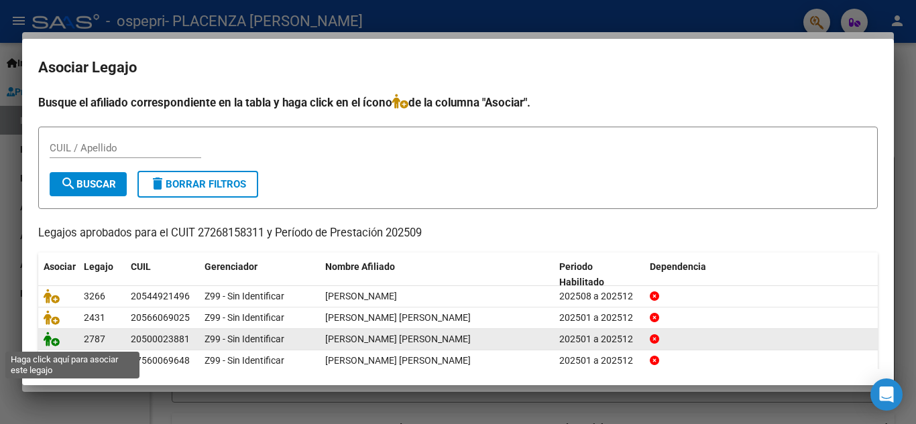
click at [48, 340] on icon at bounding box center [52, 339] width 16 height 15
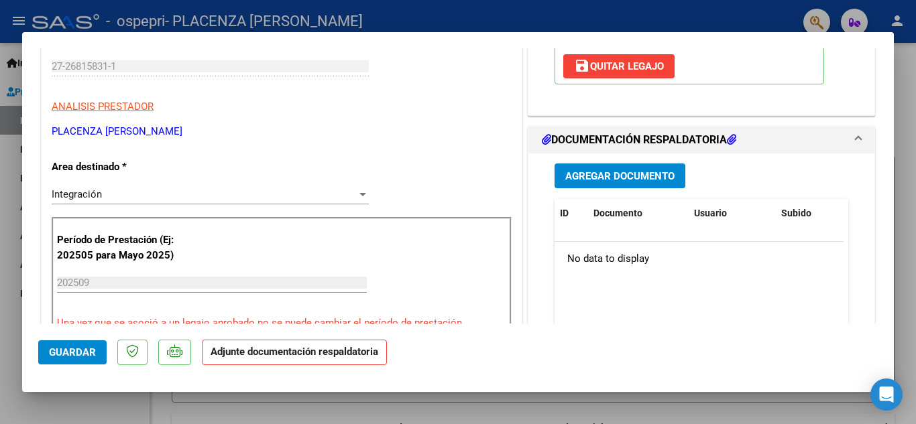
scroll to position [265, 0]
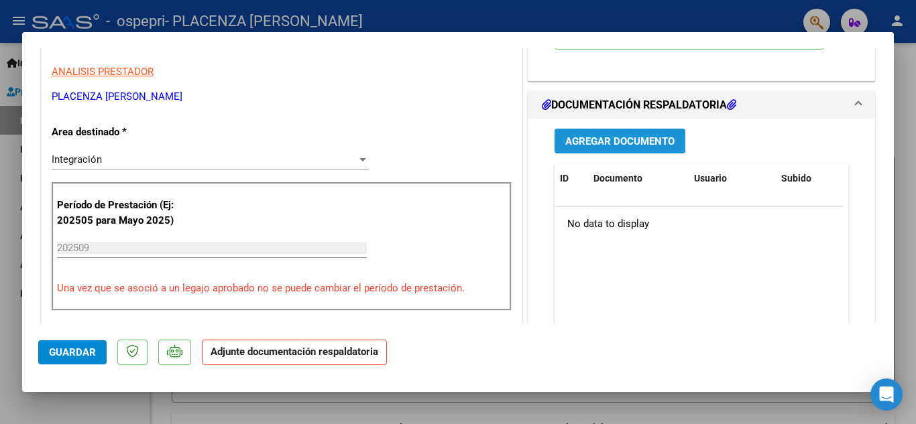
click at [620, 141] on span "Agregar Documento" at bounding box center [619, 141] width 109 height 12
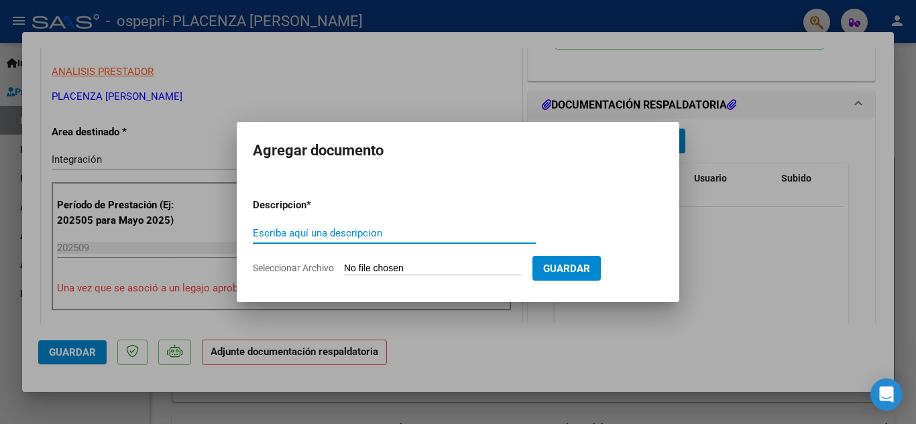
click at [281, 231] on input "Escriba aquí una descripcion" at bounding box center [394, 233] width 283 height 12
type input "Planilla asistencia Septiembre"
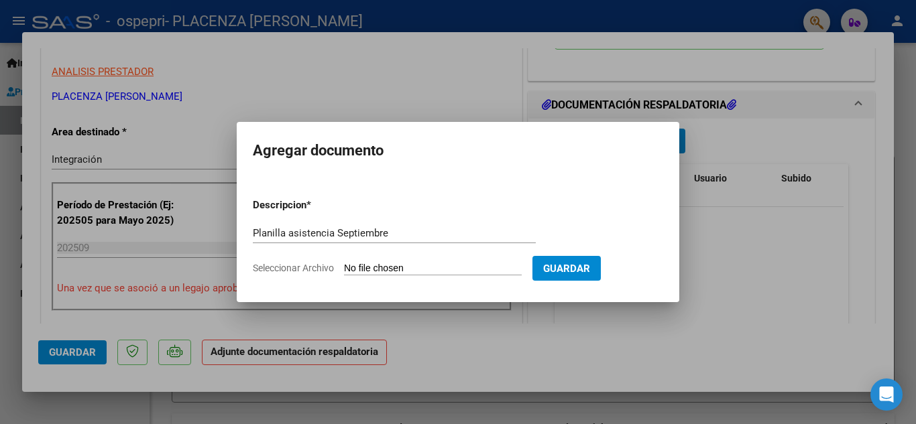
click at [372, 269] on input "Seleccionar Archivo" at bounding box center [433, 269] width 178 height 13
type input "C:\fakepath\asist [PERSON_NAME] 2025.pdf"
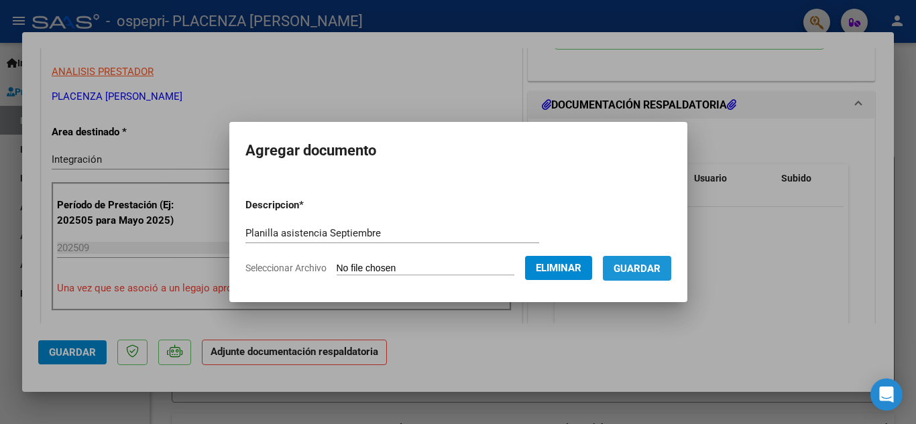
click at [640, 273] on span "Guardar" at bounding box center [636, 269] width 47 height 12
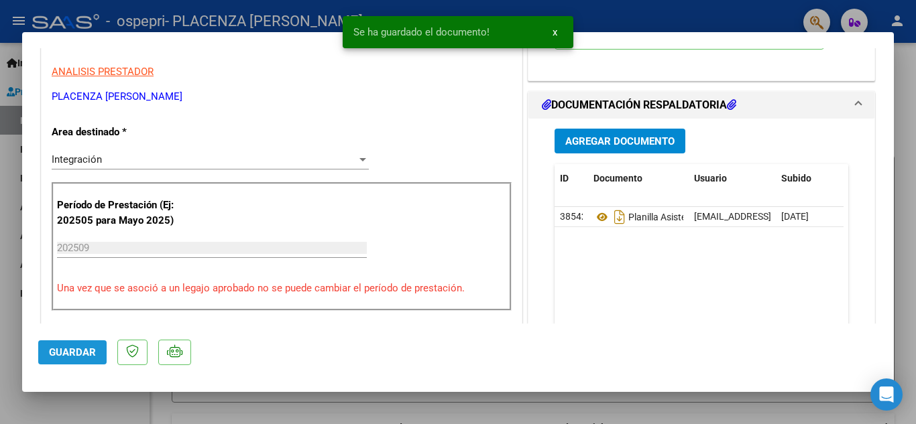
click at [76, 355] on span "Guardar" at bounding box center [72, 353] width 47 height 12
click at [899, 81] on div at bounding box center [458, 212] width 916 height 424
type input "$ 0,00"
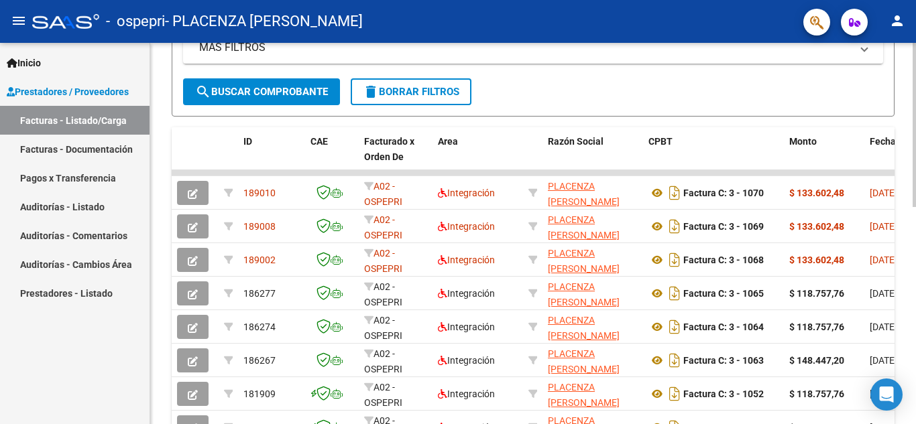
scroll to position [326, 0]
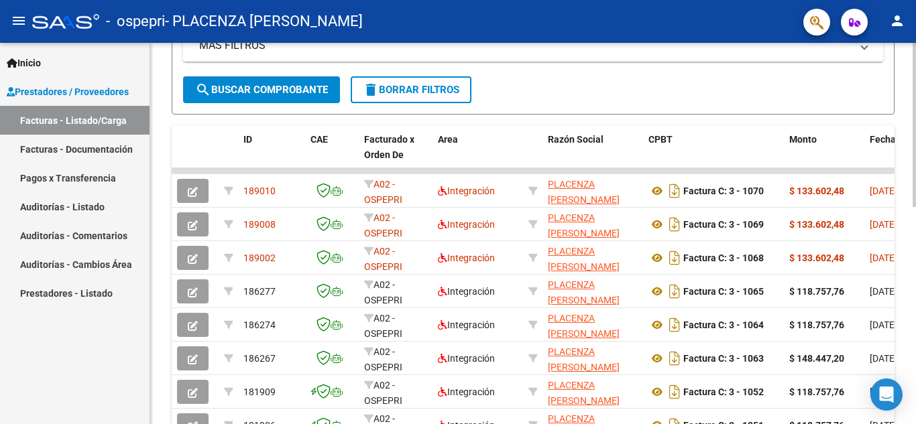
click at [905, 281] on div at bounding box center [913, 268] width 3 height 164
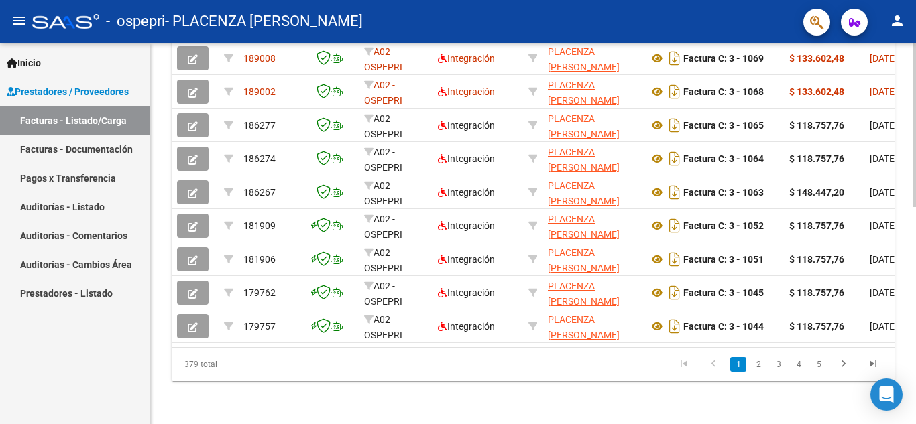
scroll to position [503, 0]
click at [905, 296] on div at bounding box center [913, 342] width 3 height 164
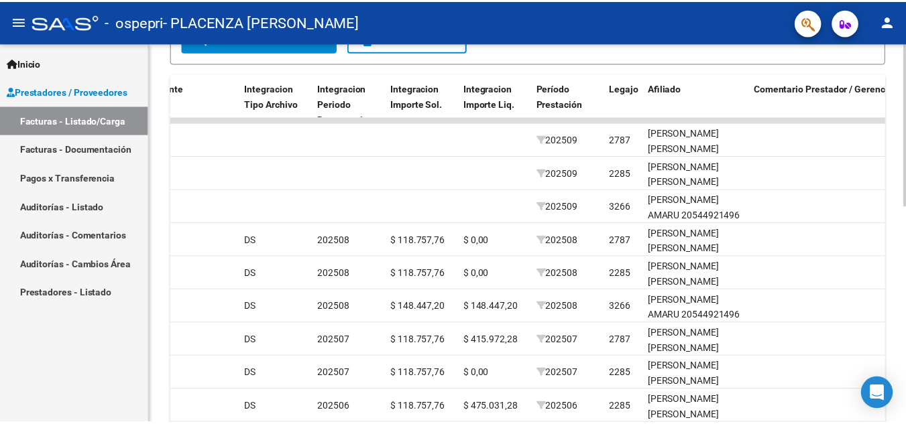
scroll to position [367, 0]
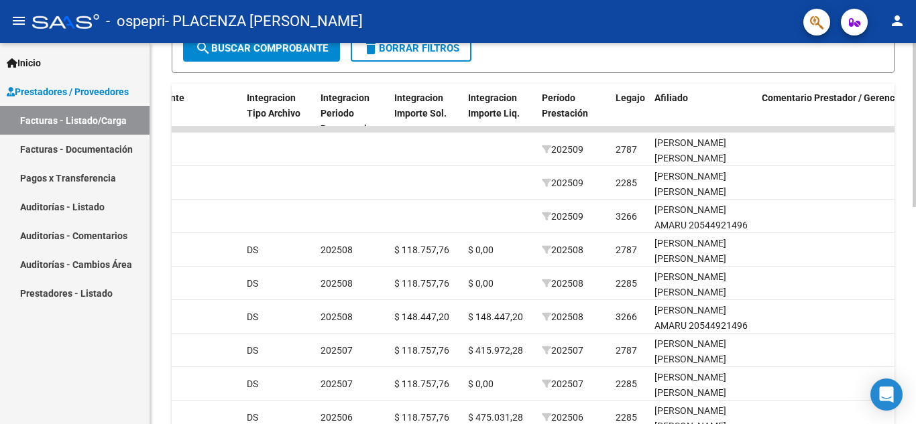
click at [905, 216] on div at bounding box center [913, 287] width 3 height 164
click at [898, 11] on button "person" at bounding box center [896, 21] width 27 height 27
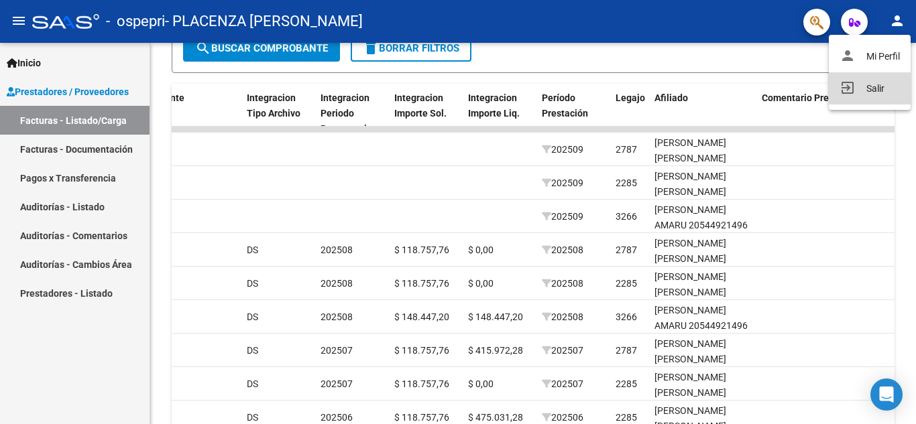
click at [869, 90] on button "exit_to_app Salir" at bounding box center [869, 88] width 82 height 32
